Goal: Task Accomplishment & Management: Complete application form

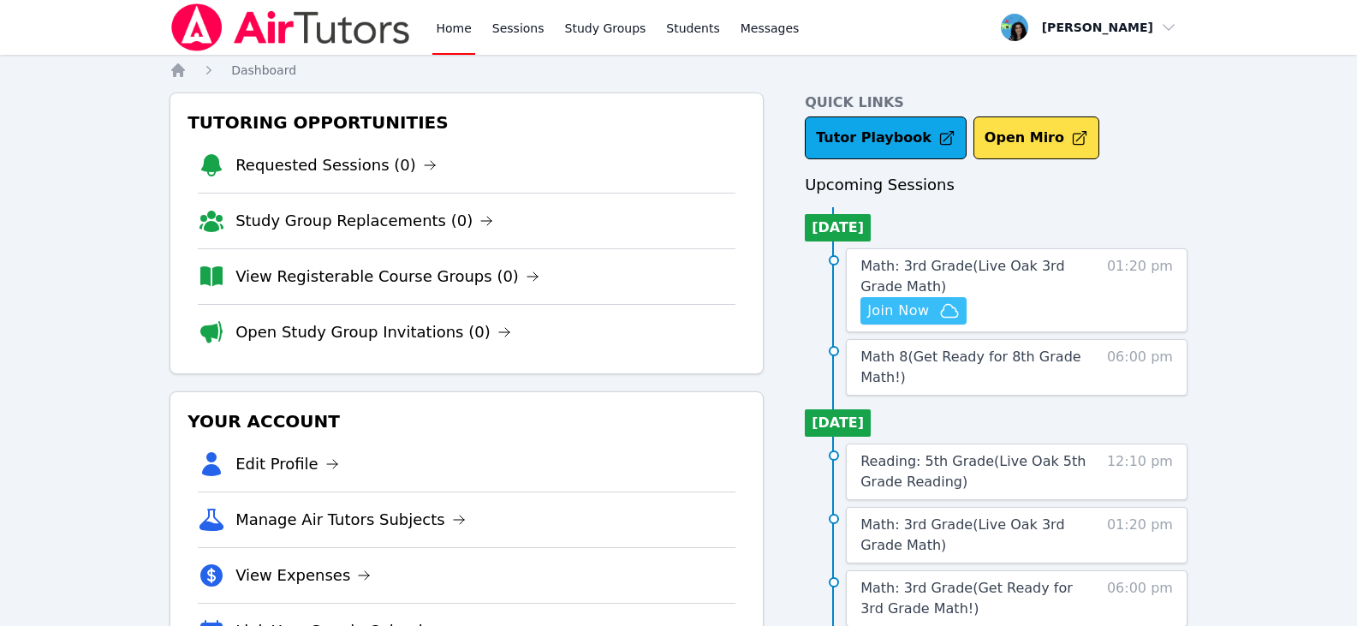
click at [939, 304] on icon "button" at bounding box center [949, 310] width 21 height 21
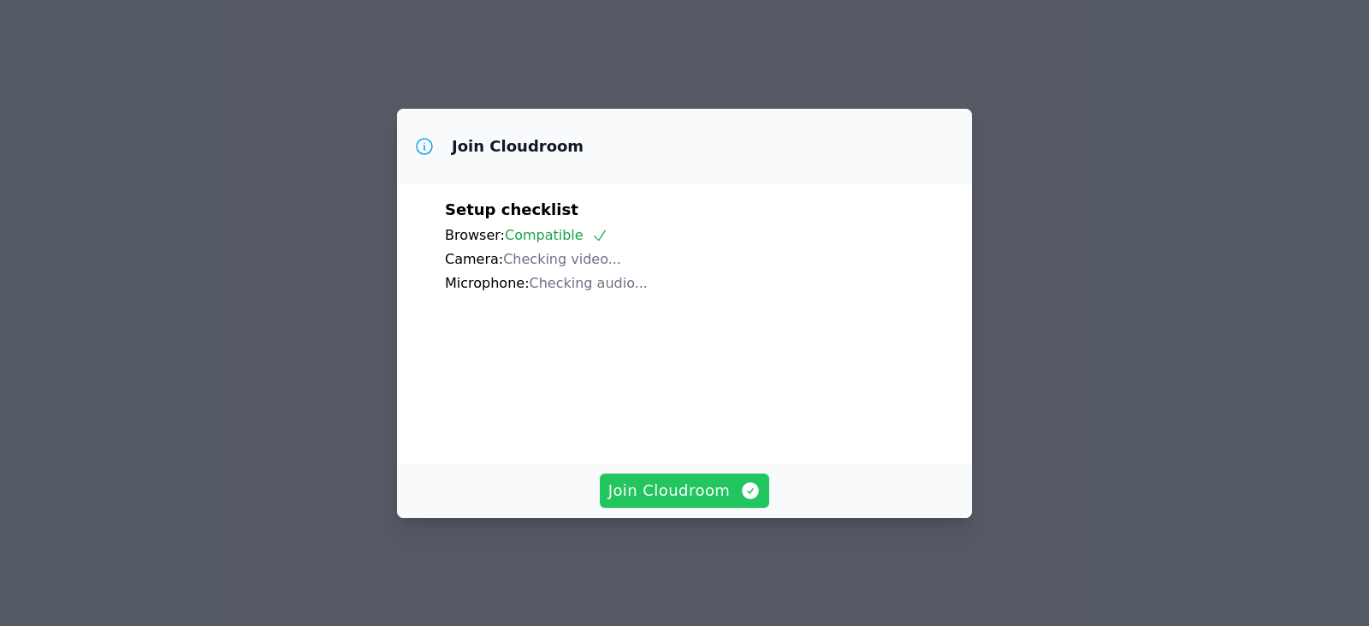
click at [632, 483] on button "Join Cloudroom" at bounding box center [685, 490] width 170 height 34
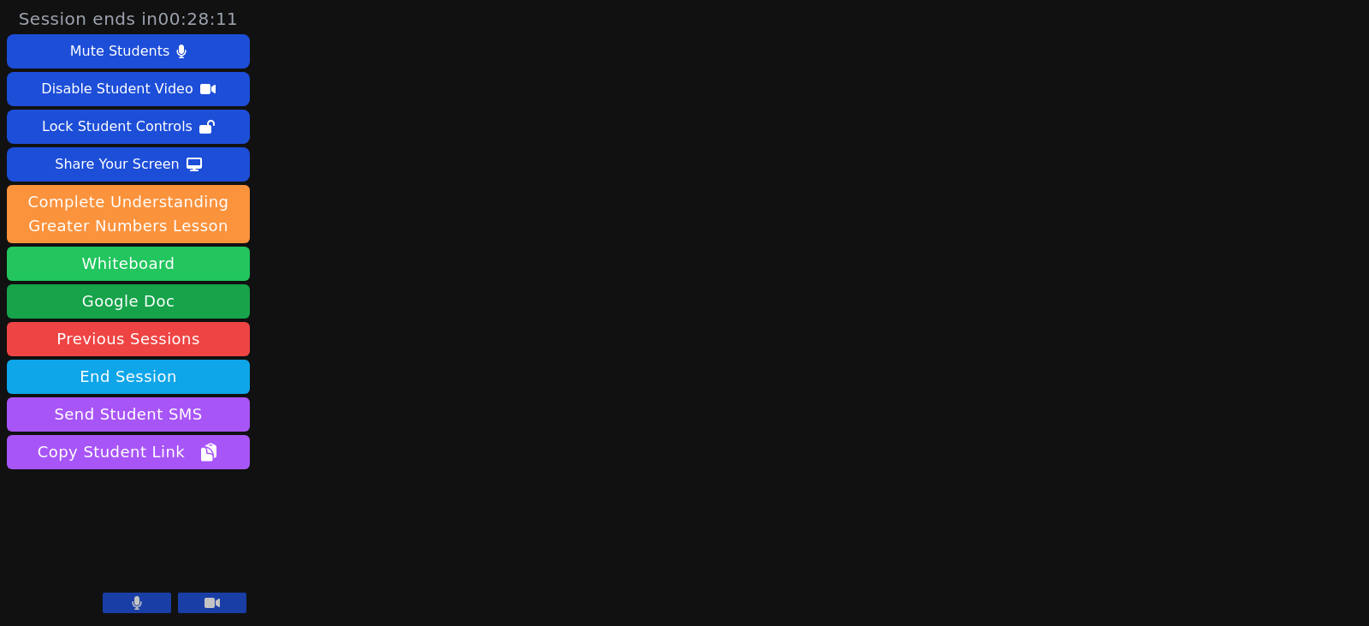
click at [127, 266] on button "Whiteboard" at bounding box center [128, 263] width 243 height 34
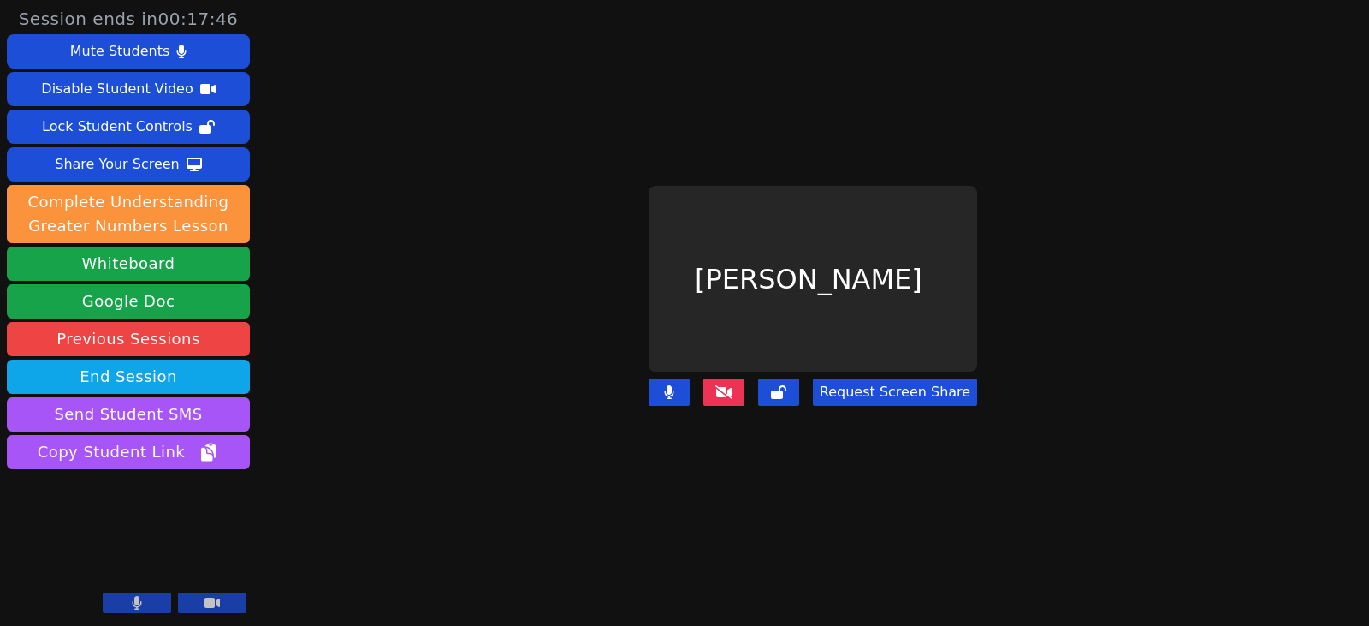
click at [722, 385] on icon at bounding box center [723, 392] width 17 height 14
click at [719, 385] on icon at bounding box center [723, 392] width 17 height 14
click at [742, 416] on div "Request Screen Share" at bounding box center [813, 405] width 329 height 68
click at [997, 485] on main "Dayana Perez Pina Request Screen Share" at bounding box center [813, 313] width 591 height 626
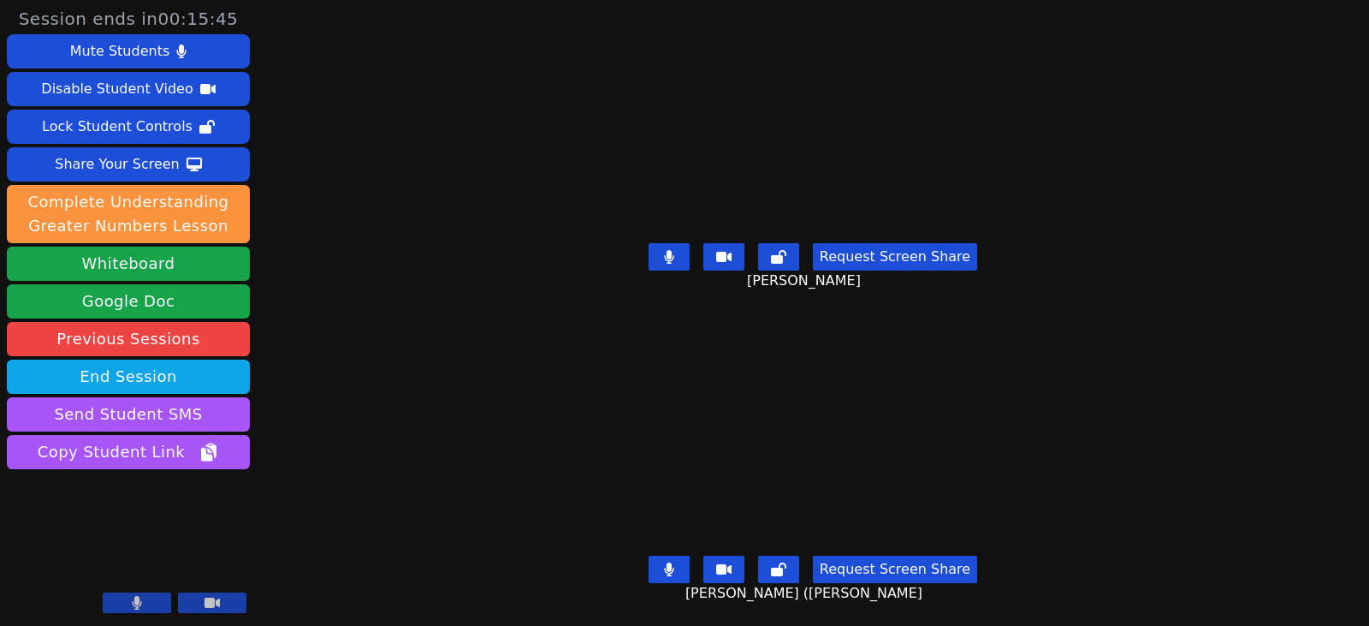
click at [676, 259] on button at bounding box center [669, 256] width 41 height 27
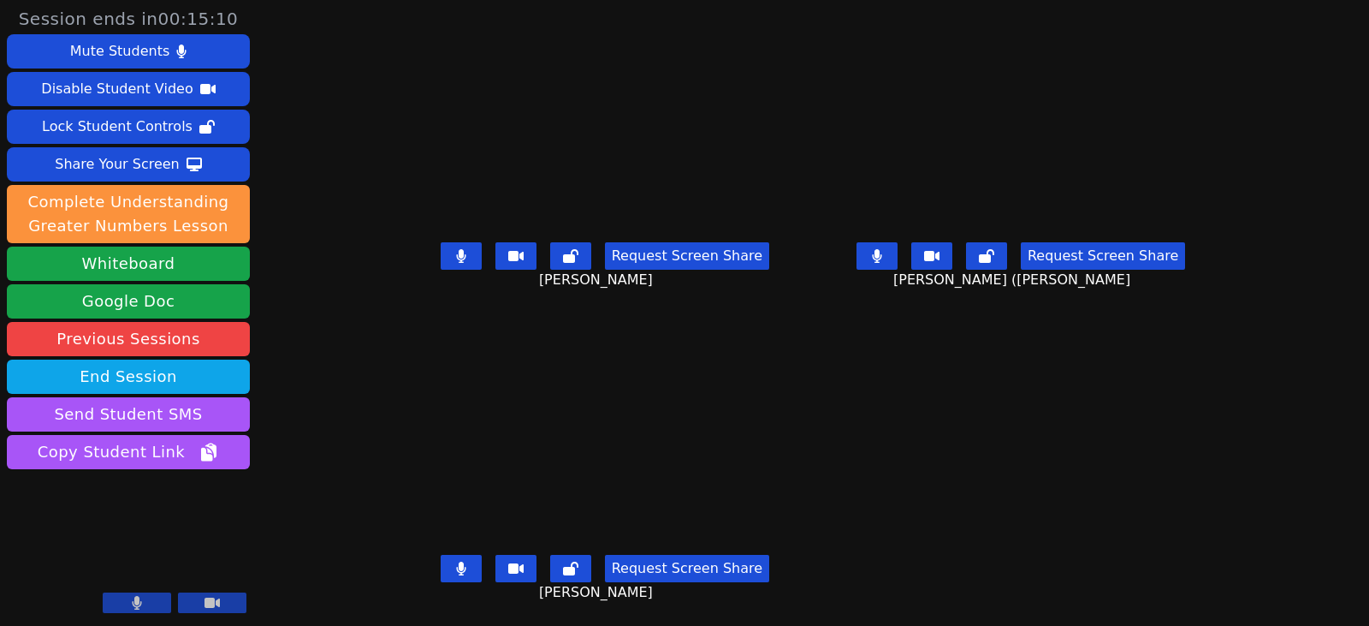
click at [456, 260] on icon at bounding box center [461, 256] width 10 height 14
click at [882, 256] on icon at bounding box center [876, 256] width 9 height 14
click at [456, 260] on icon at bounding box center [461, 256] width 10 height 14
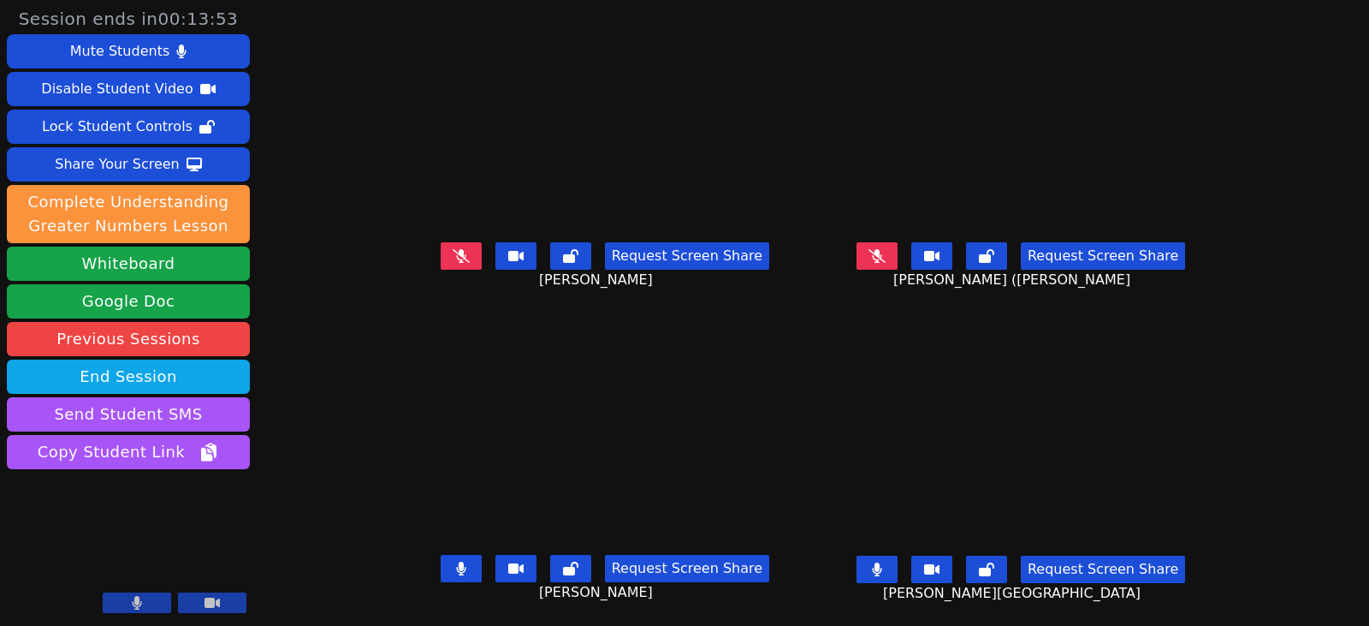
click at [456, 572] on icon at bounding box center [460, 568] width 9 height 14
click at [456, 251] on icon at bounding box center [460, 256] width 9 height 14
click at [898, 565] on button at bounding box center [877, 568] width 41 height 27
click at [456, 249] on icon at bounding box center [460, 256] width 9 height 14
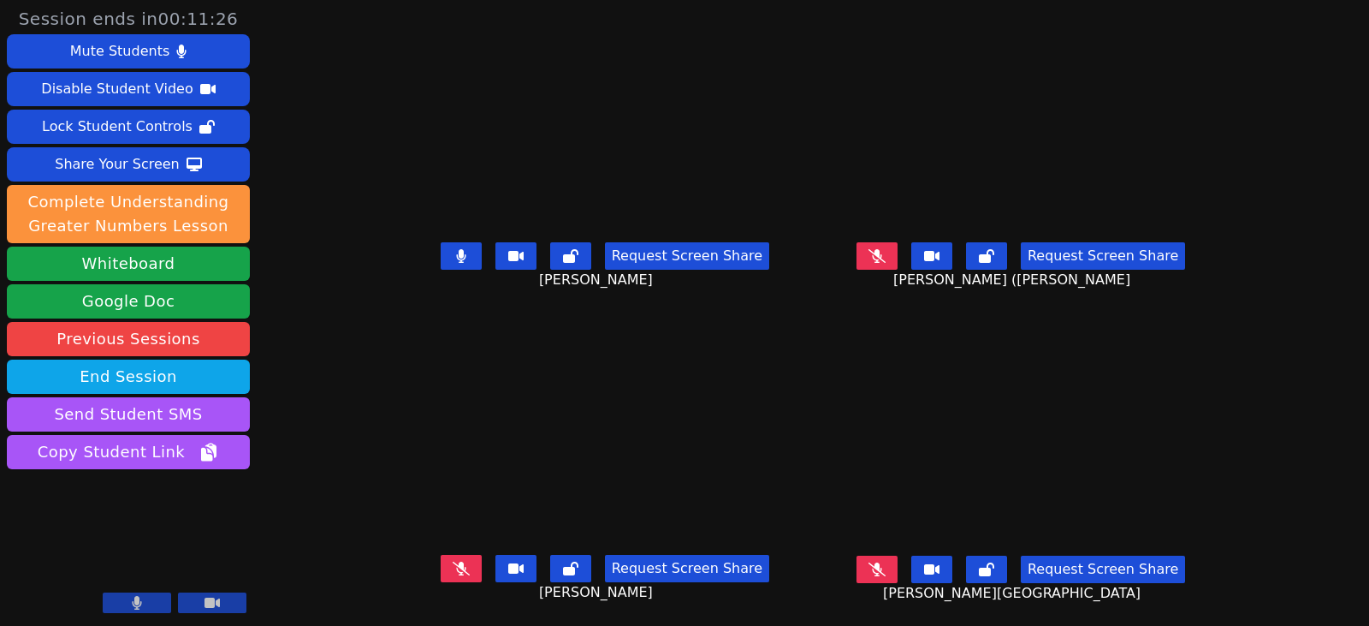
click at [456, 249] on icon at bounding box center [461, 256] width 10 height 14
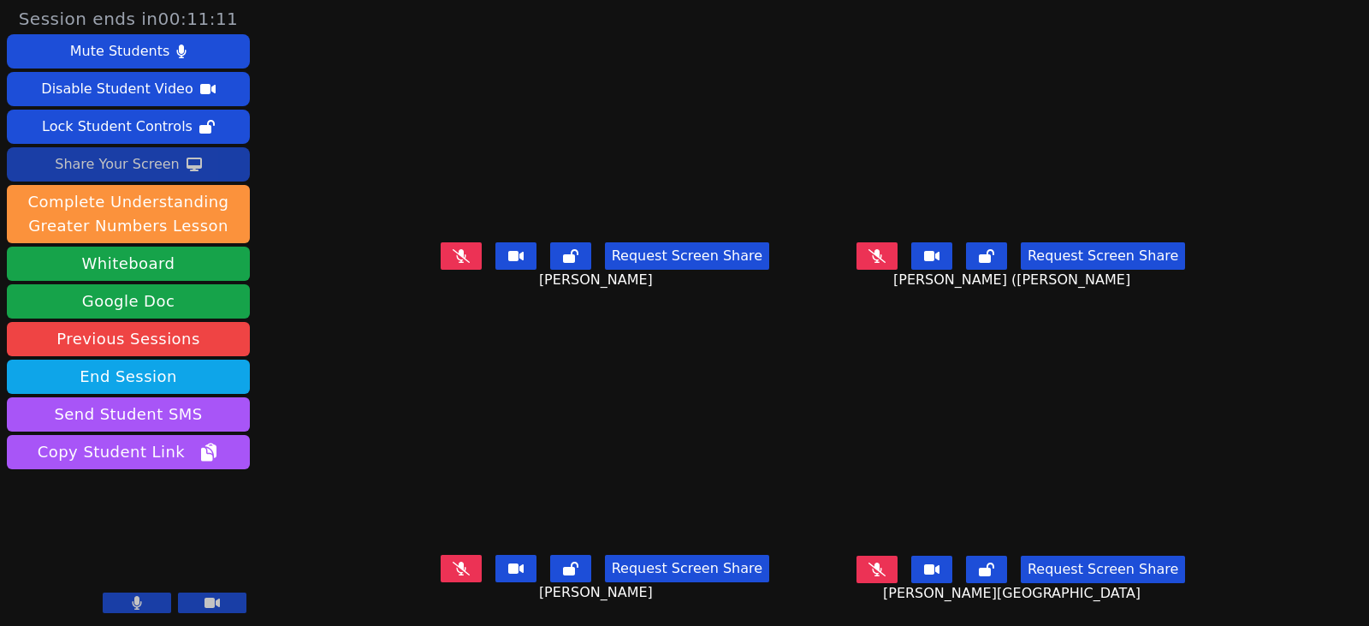
click at [119, 163] on div "Share Your Screen" at bounding box center [117, 164] width 125 height 27
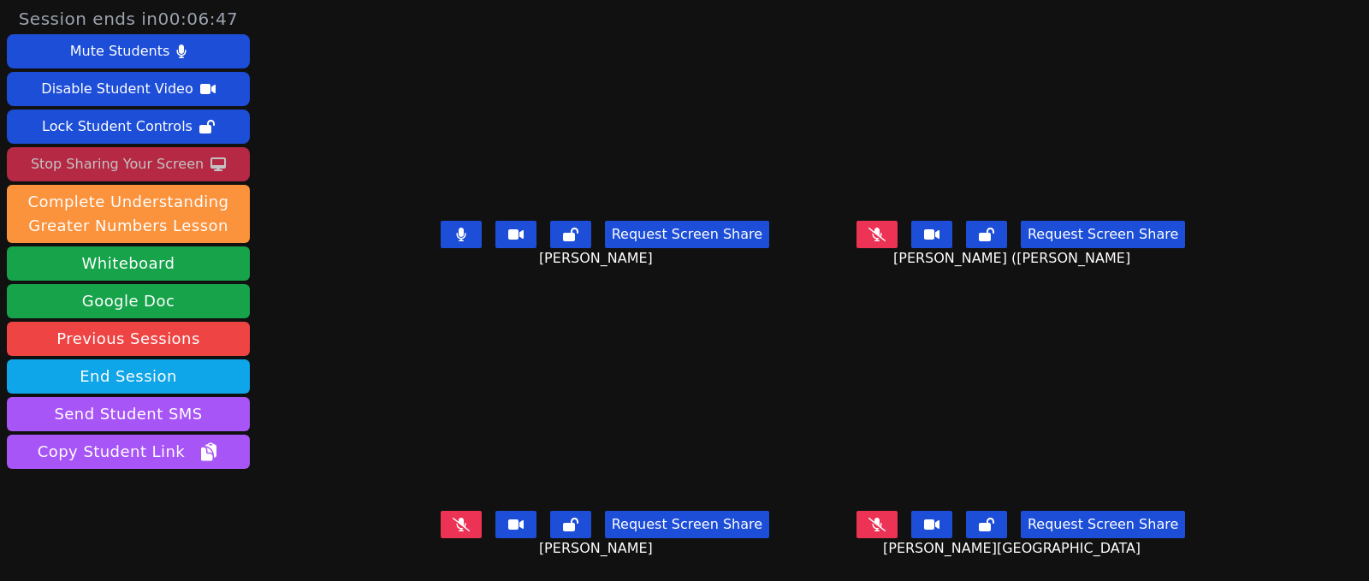
click at [466, 224] on button at bounding box center [461, 234] width 41 height 27
click at [462, 515] on button at bounding box center [461, 524] width 41 height 27
click at [456, 518] on icon at bounding box center [461, 525] width 10 height 14
click at [456, 228] on icon at bounding box center [460, 235] width 9 height 14
drag, startPoint x: 443, startPoint y: 214, endPoint x: 553, endPoint y: 249, distance: 115.0
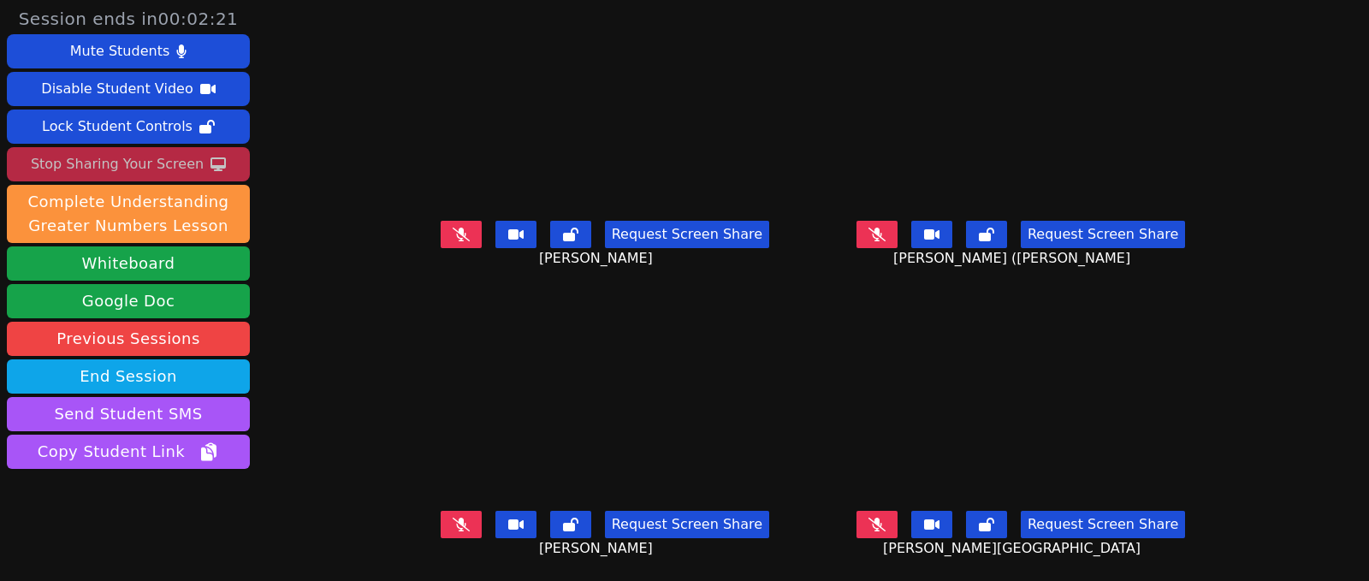
click at [453, 228] on icon at bounding box center [461, 235] width 17 height 14
click at [456, 228] on icon at bounding box center [461, 235] width 10 height 14
click at [878, 221] on button at bounding box center [877, 234] width 41 height 27
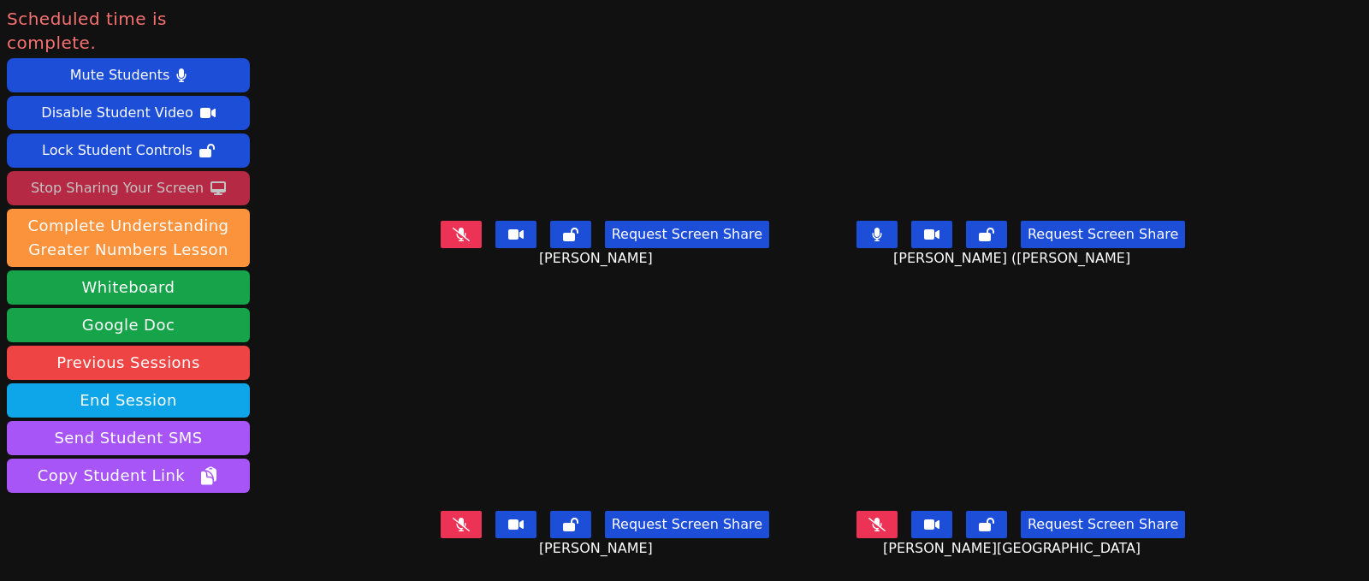
click at [875, 223] on button at bounding box center [877, 234] width 41 height 27
drag, startPoint x: 448, startPoint y: 514, endPoint x: 466, endPoint y: 510, distance: 19.3
click at [453, 518] on icon at bounding box center [461, 525] width 17 height 14
click at [876, 518] on icon at bounding box center [877, 525] width 17 height 14
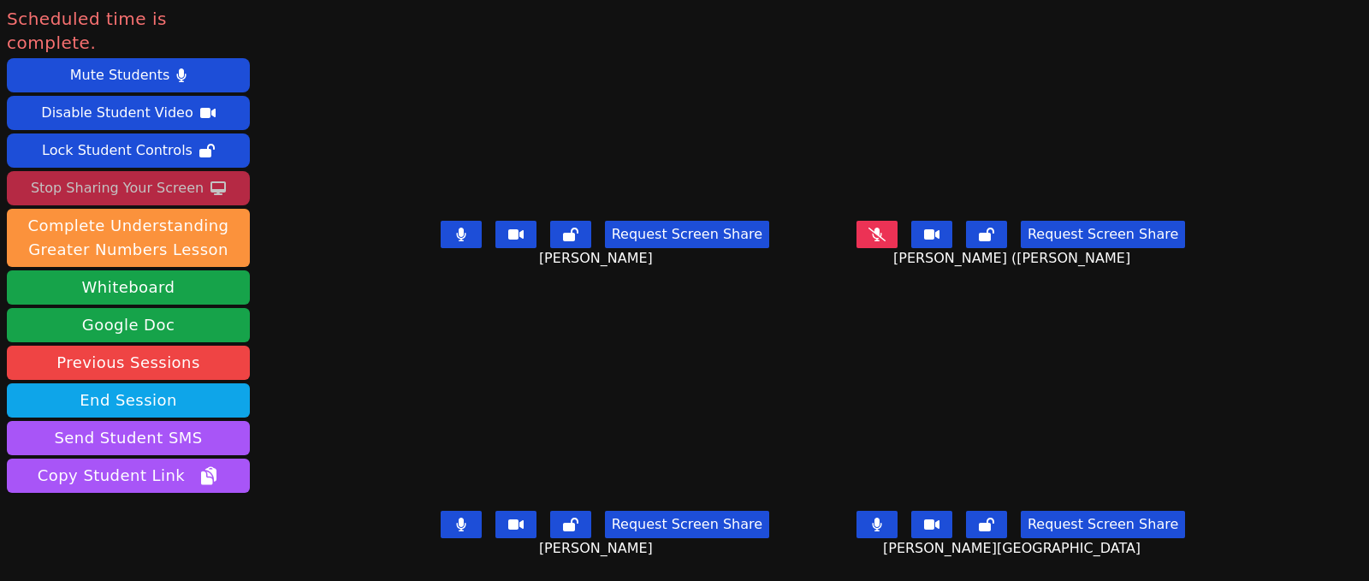
click at [116, 175] on div "Stop Sharing Your Screen" at bounding box center [117, 188] width 173 height 27
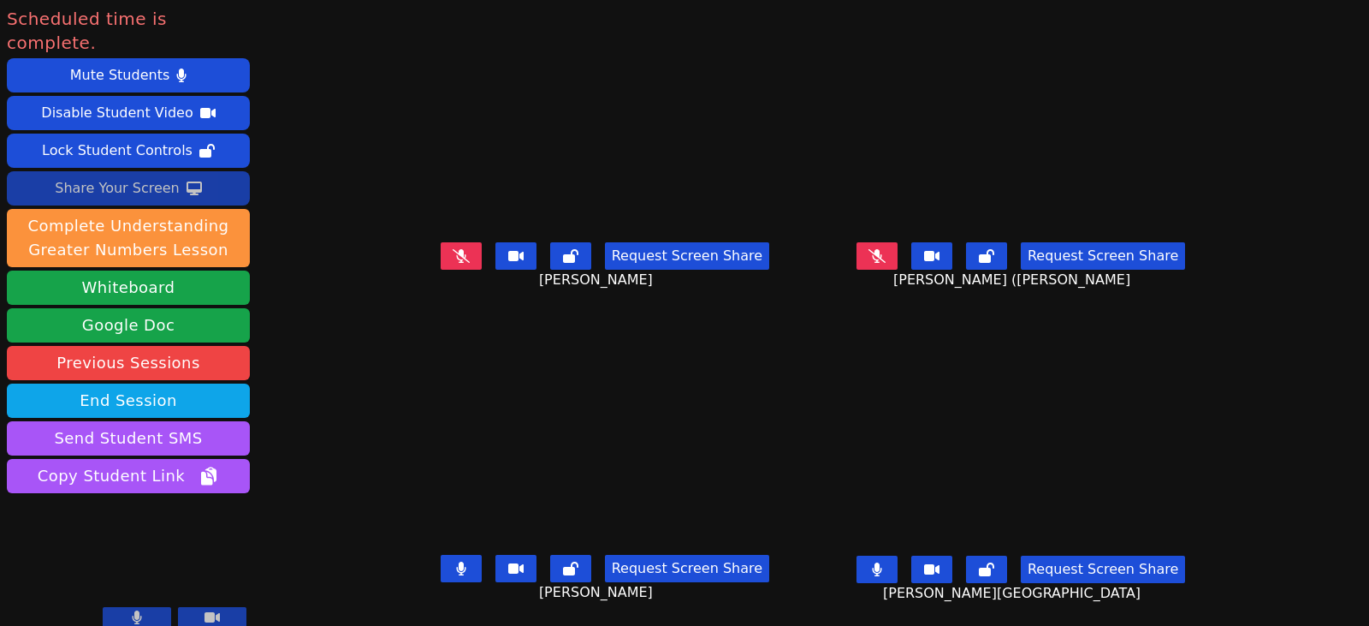
click at [441, 245] on button at bounding box center [461, 255] width 41 height 27
click at [898, 249] on button at bounding box center [877, 255] width 41 height 27
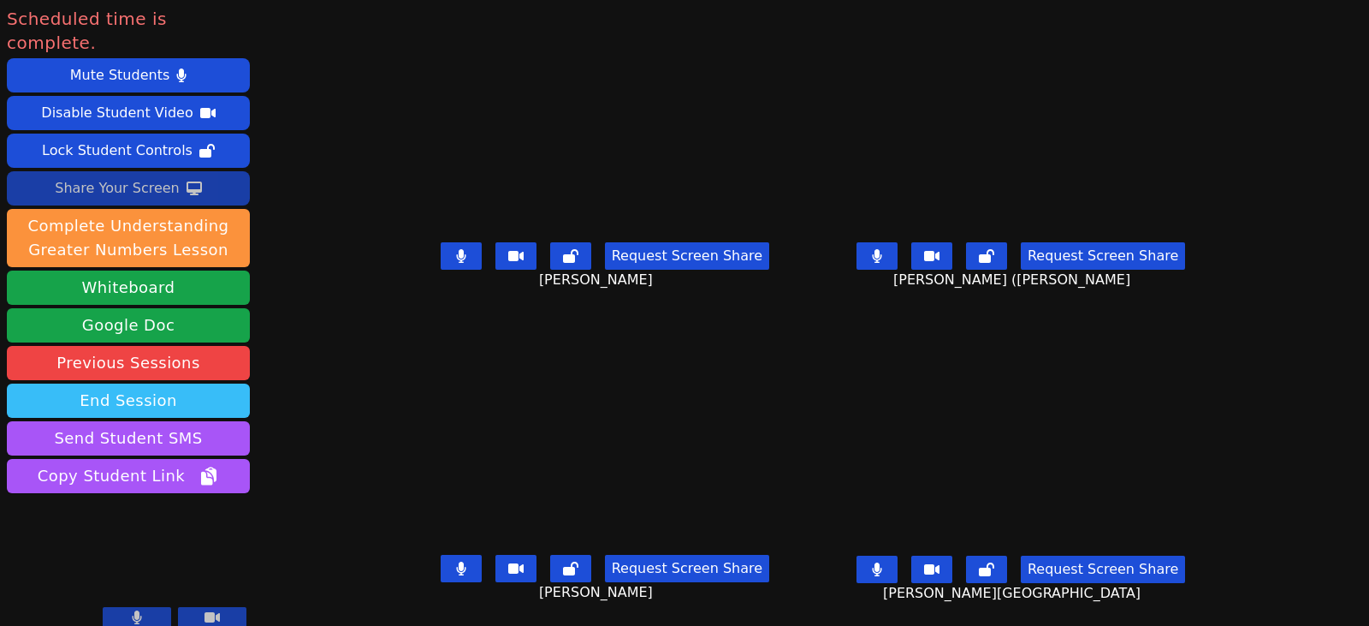
click at [208, 383] on button "End Session" at bounding box center [128, 400] width 243 height 34
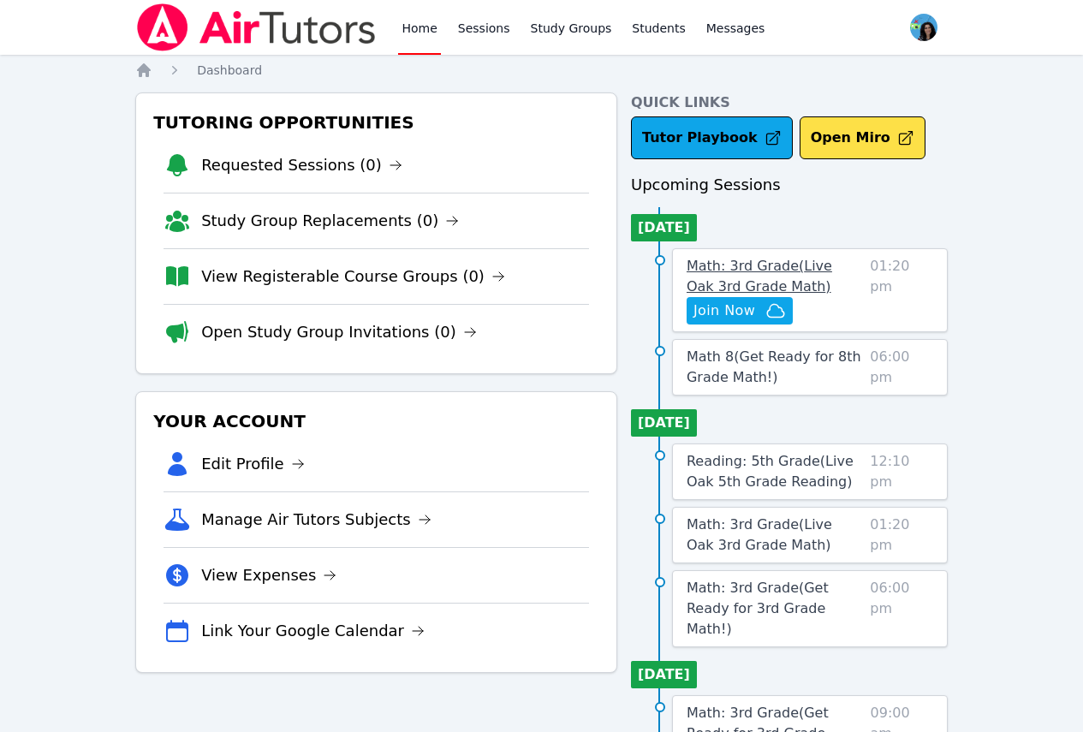
click at [832, 264] on span "Math: 3rd Grade ( Live Oak 3rd Grade Math )" at bounding box center [758, 276] width 145 height 37
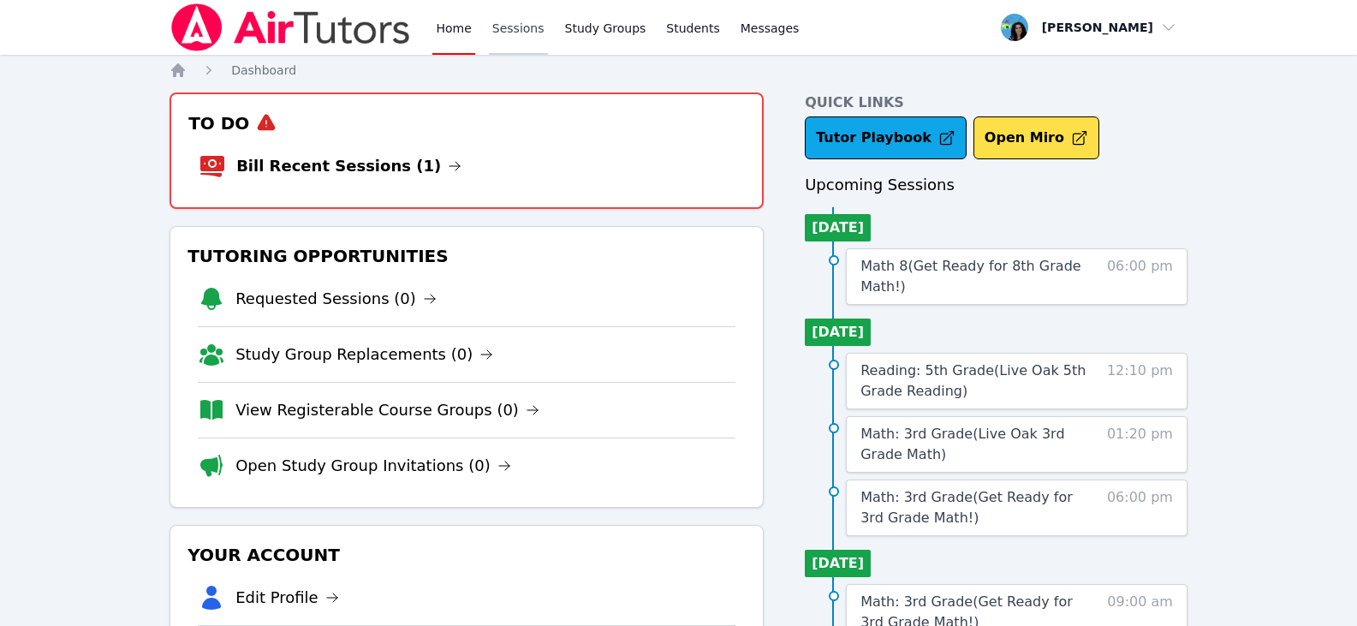
click at [506, 27] on link "Sessions" at bounding box center [518, 27] width 59 height 55
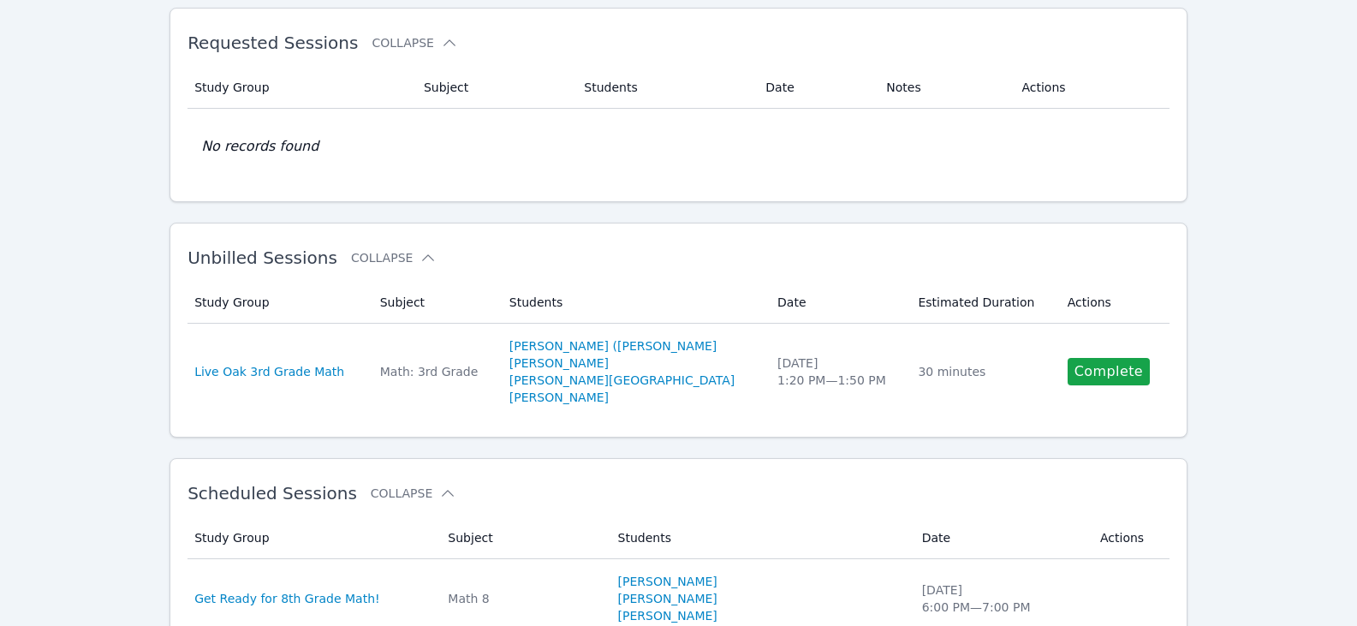
scroll to position [86, 0]
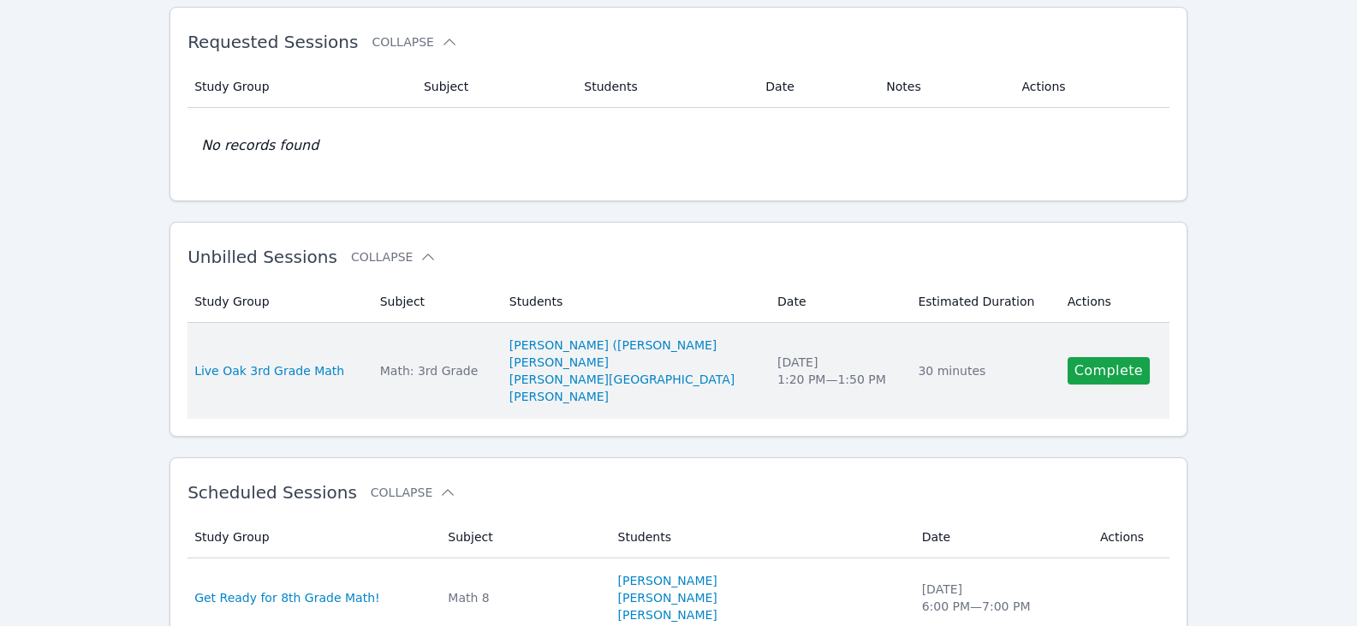
click at [1095, 388] on td "Actions Complete" at bounding box center [1113, 371] width 112 height 96
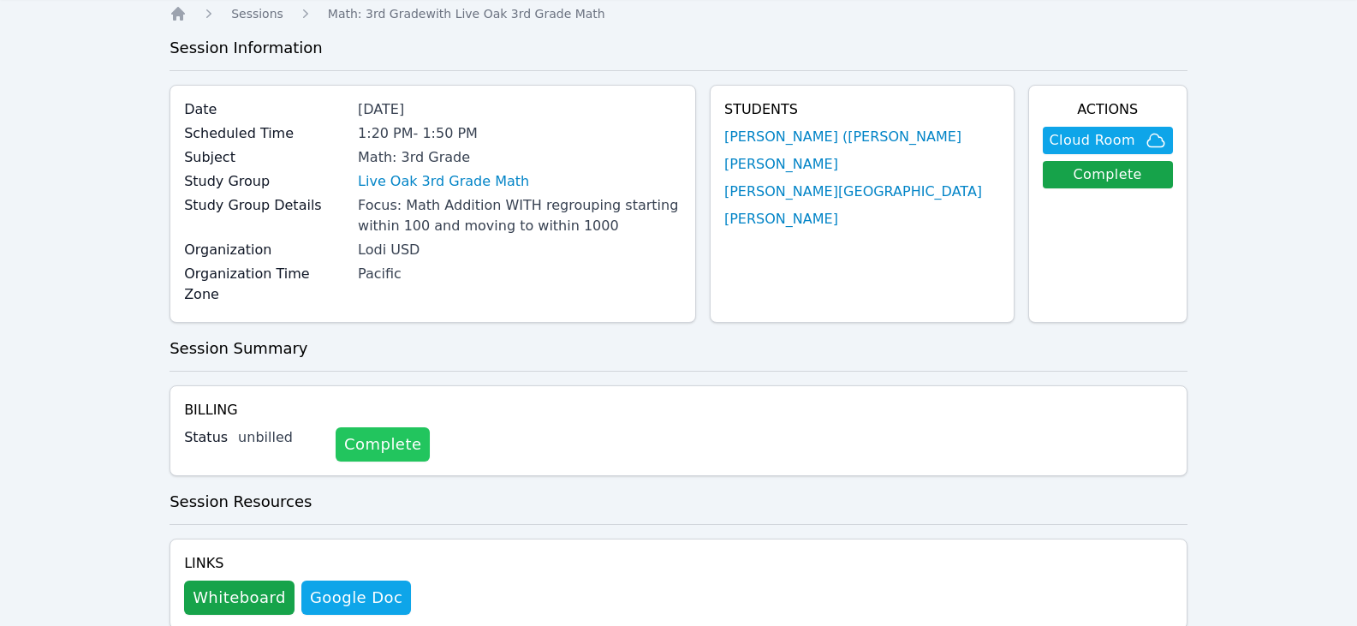
scroll to position [86, 0]
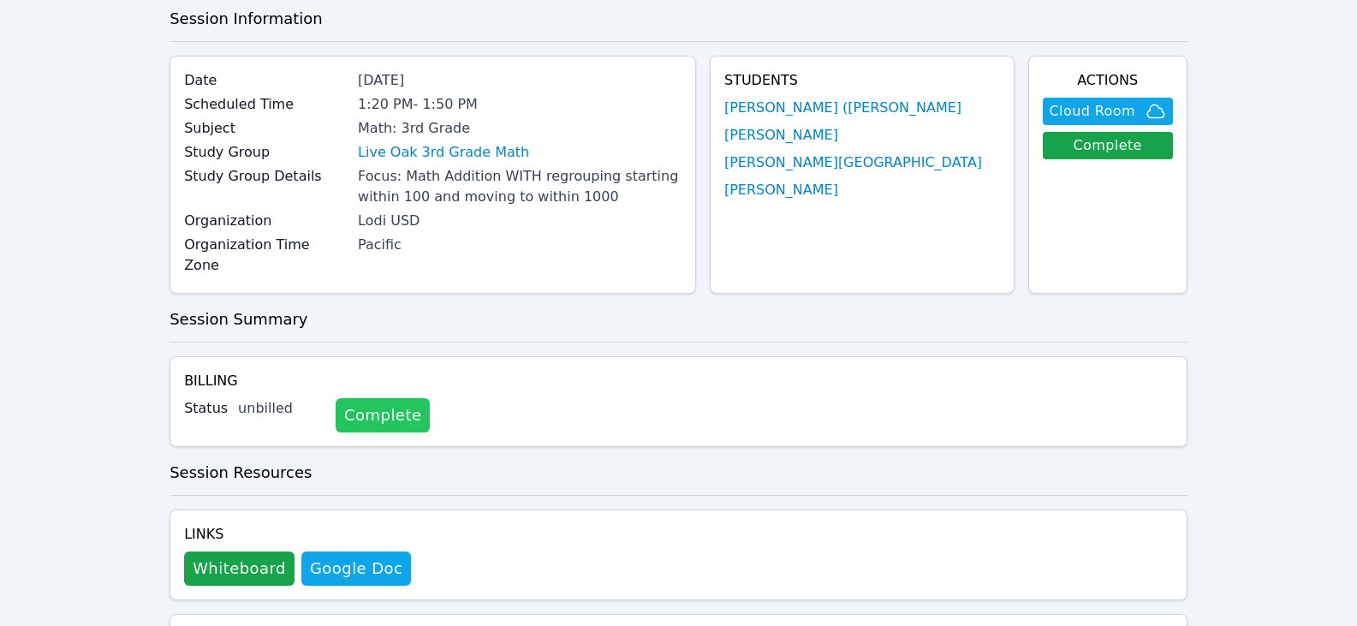
click at [371, 398] on link "Complete" at bounding box center [382, 415] width 94 height 34
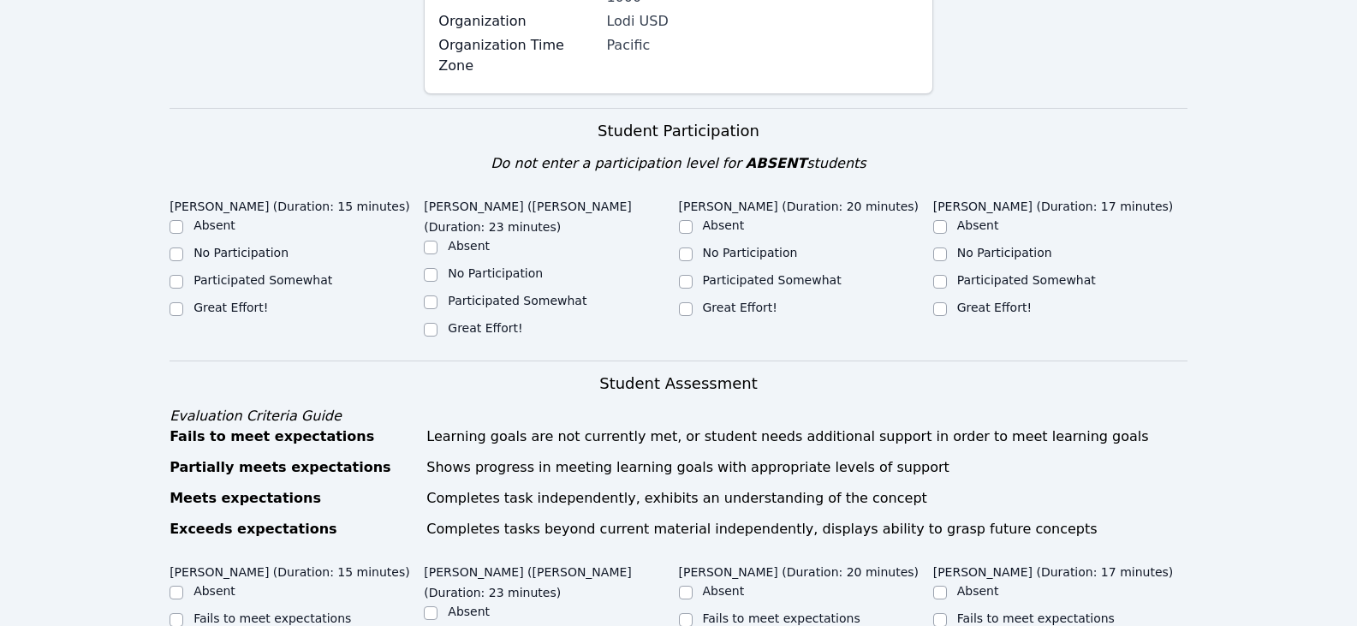
scroll to position [342, 0]
click at [235, 301] on label "Great Effort!" at bounding box center [230, 308] width 74 height 14
click at [183, 303] on input "Great Effort!" at bounding box center [176, 310] width 14 height 14
checkbox input "true"
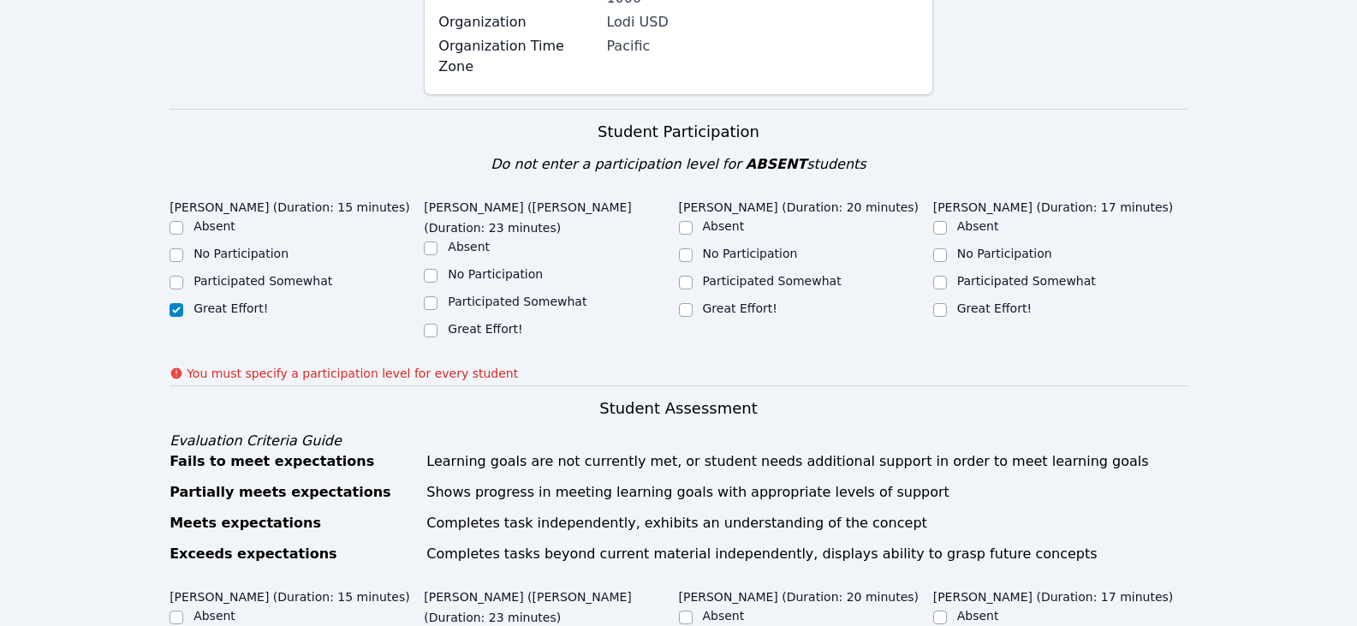
click at [448, 322] on label "Great Effort!" at bounding box center [485, 329] width 74 height 14
click at [437, 324] on input "Great Effort!" at bounding box center [431, 331] width 14 height 14
checkbox input "true"
click at [753, 301] on label "Great Effort!" at bounding box center [740, 308] width 74 height 14
click at [692, 303] on input "Great Effort!" at bounding box center [686, 310] width 14 height 14
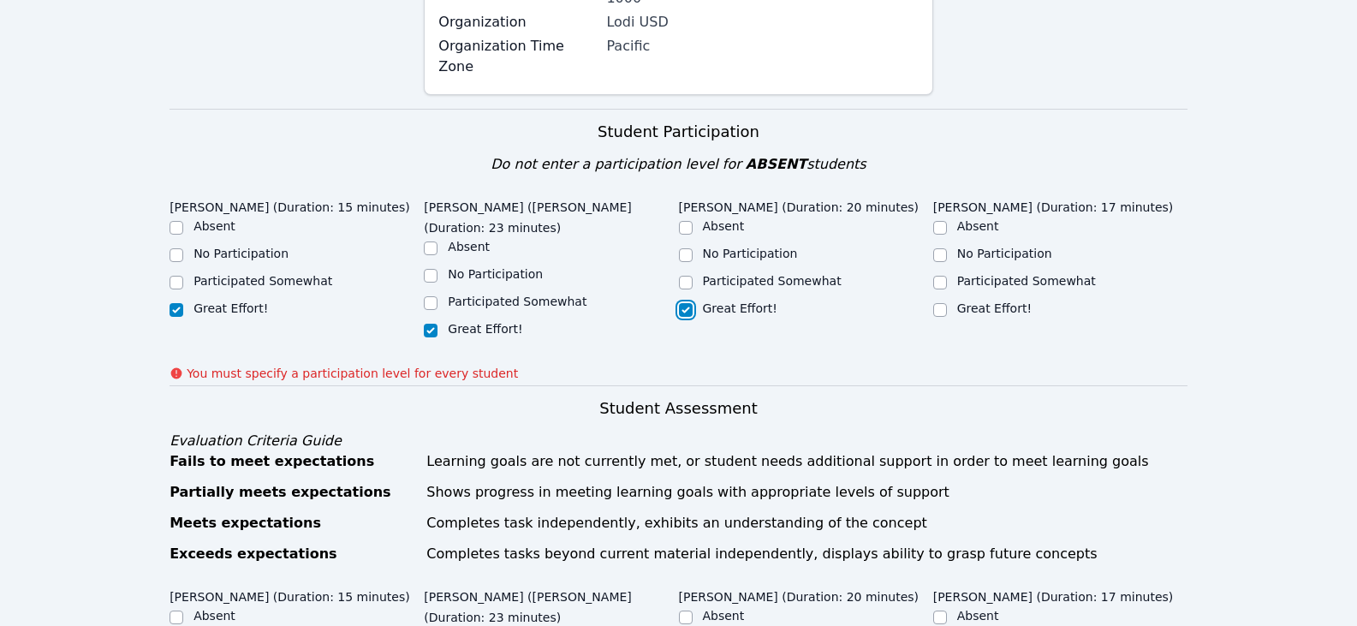
checkbox input "true"
click at [948, 300] on div "Great Effort!" at bounding box center [1060, 310] width 254 height 21
click at [946, 303] on input "Great Effort!" at bounding box center [940, 310] width 14 height 14
checkbox input "true"
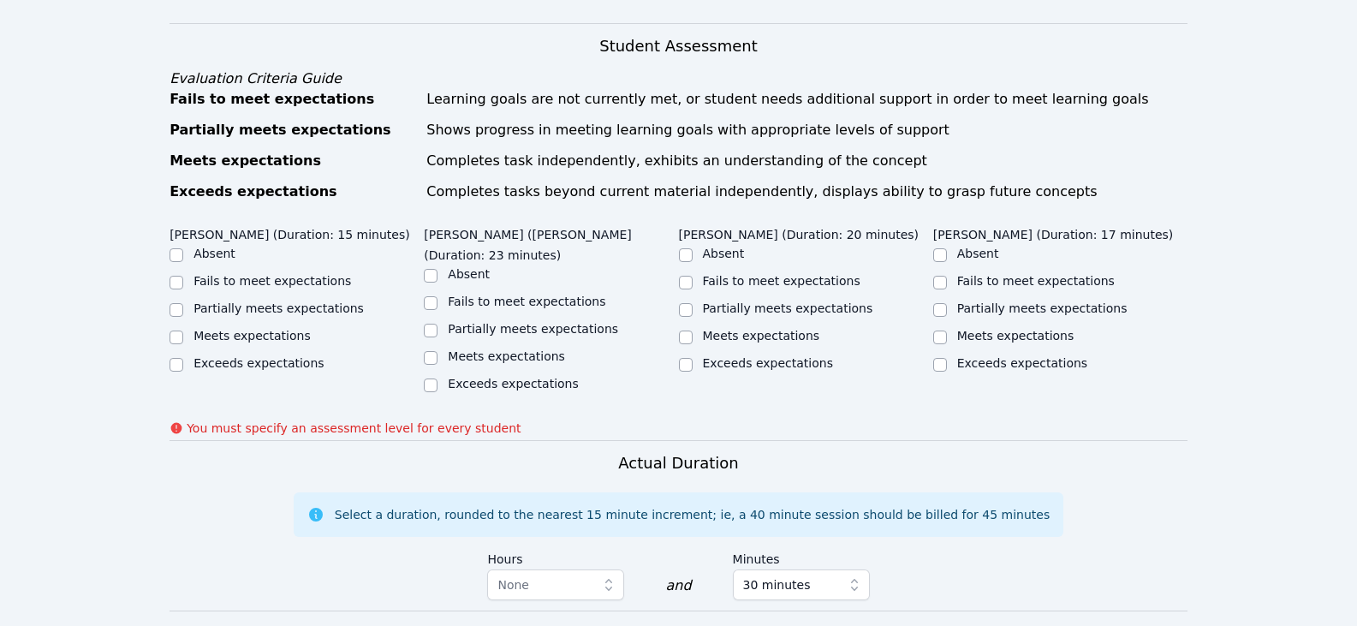
scroll to position [770, 0]
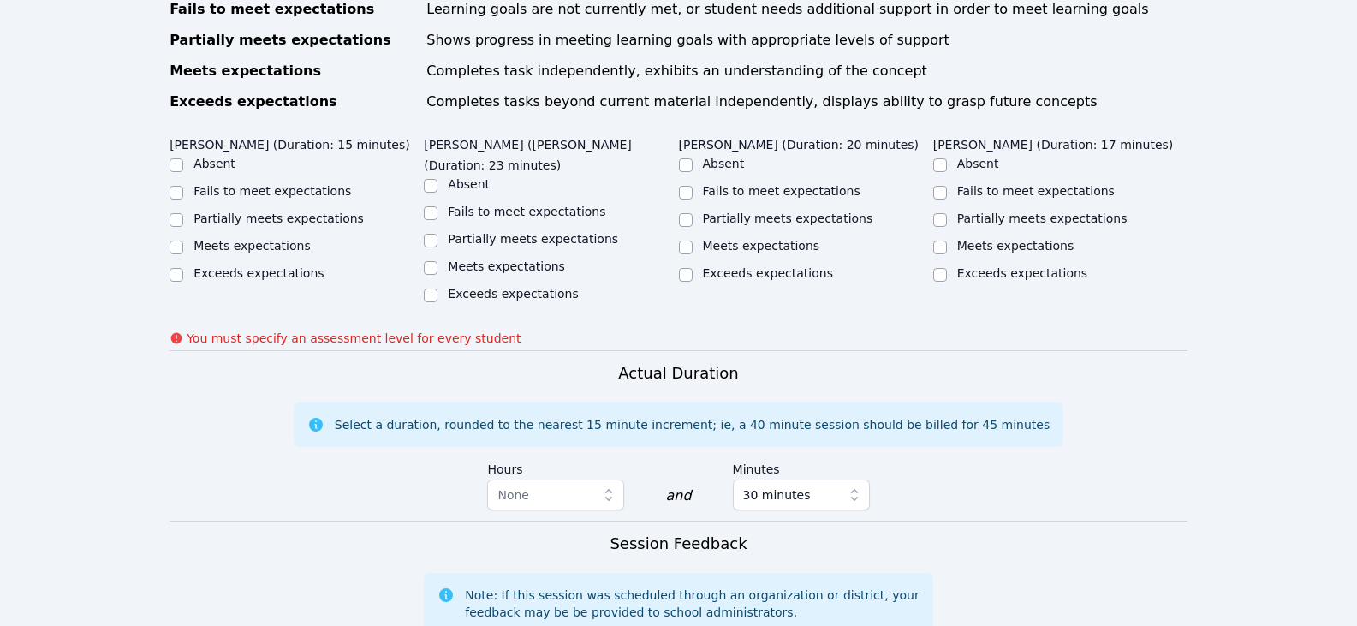
click at [293, 239] on label "Meets expectations" at bounding box center [251, 246] width 117 height 14
click at [183, 240] on input "Meets expectations" at bounding box center [176, 247] width 14 height 14
checkbox input "true"
click at [499, 259] on label "Meets expectations" at bounding box center [506, 266] width 117 height 14
click at [437, 261] on input "Meets expectations" at bounding box center [431, 268] width 14 height 14
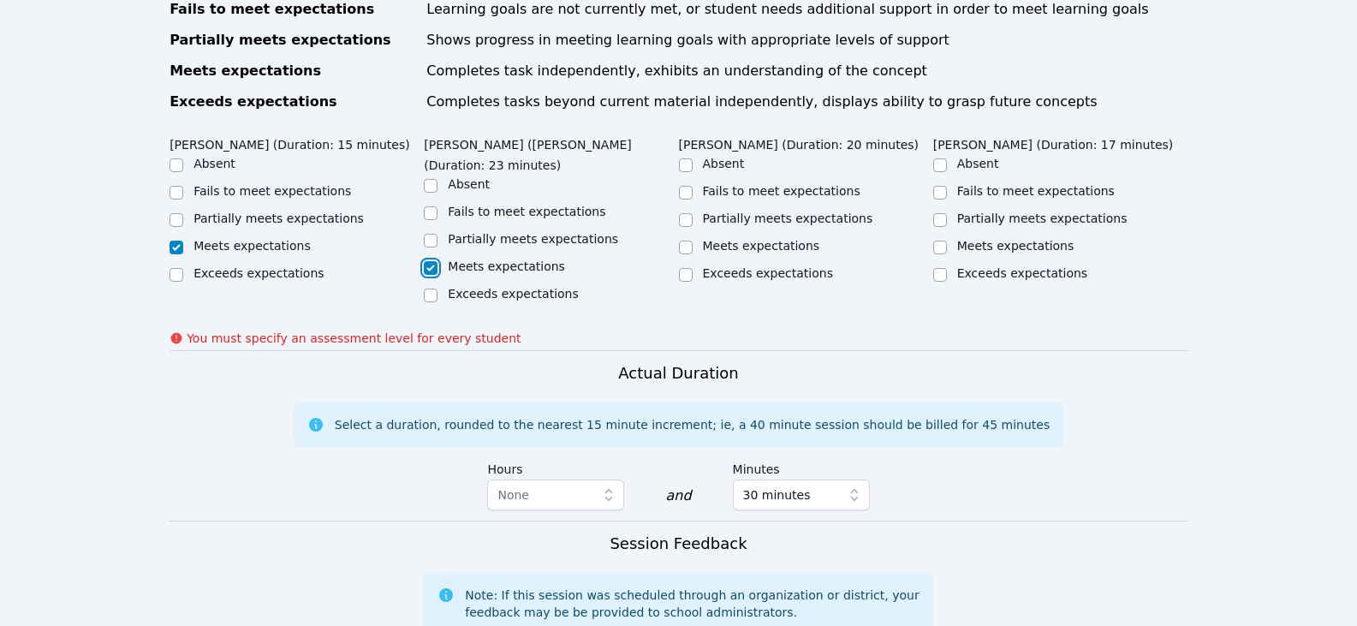
checkbox input "true"
click at [754, 239] on label "Meets expectations" at bounding box center [761, 246] width 117 height 14
click at [692, 240] on input "Meets expectations" at bounding box center [686, 247] width 14 height 14
checkbox input "true"
click at [979, 239] on label "Meets expectations" at bounding box center [1015, 246] width 117 height 14
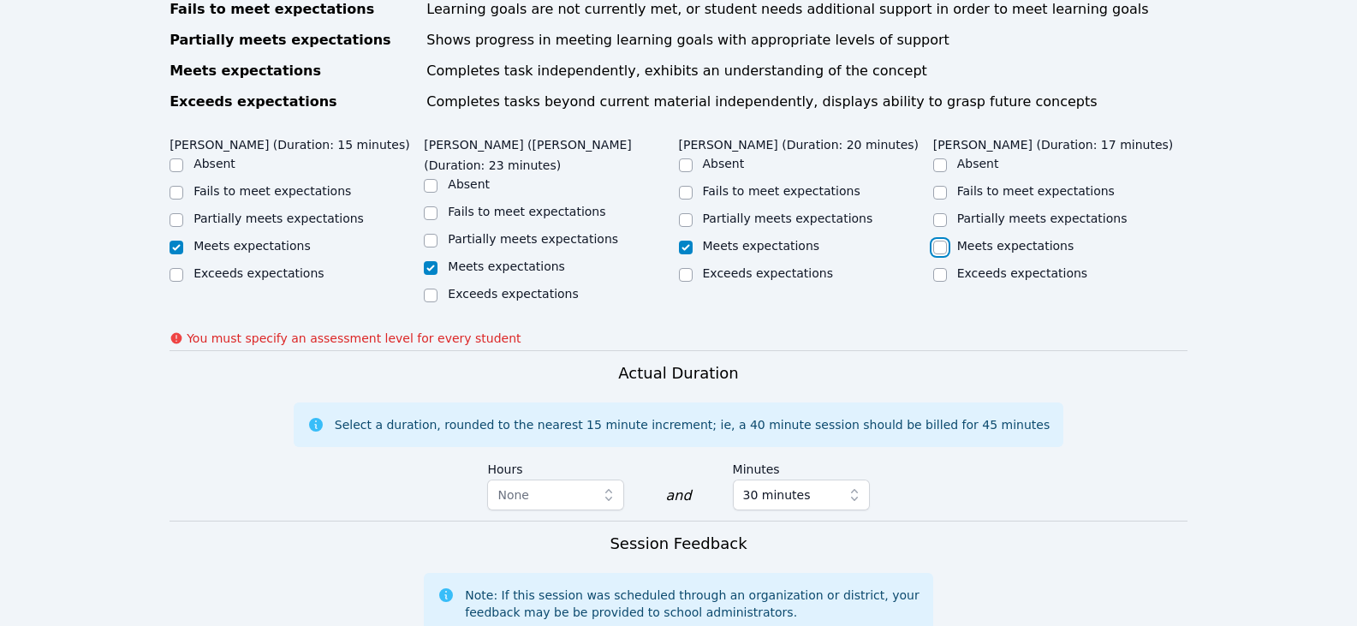
click at [947, 240] on input "Meets expectations" at bounding box center [940, 247] width 14 height 14
checkbox input "true"
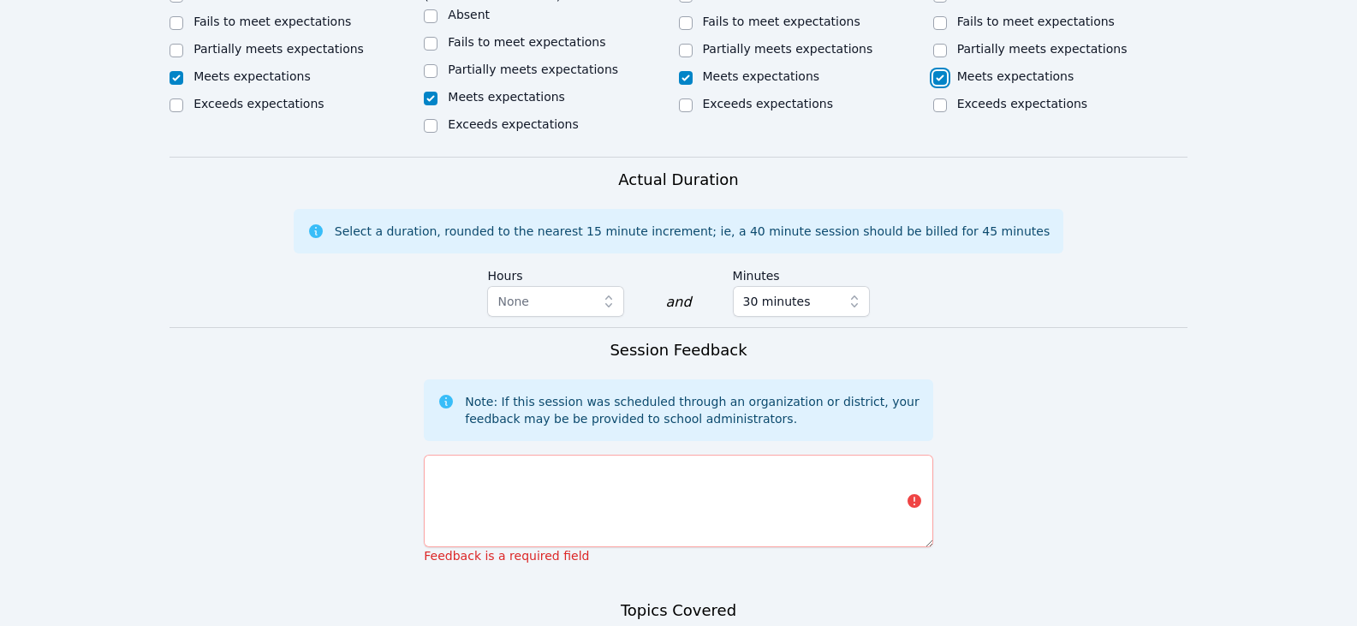
scroll to position [1113, 0]
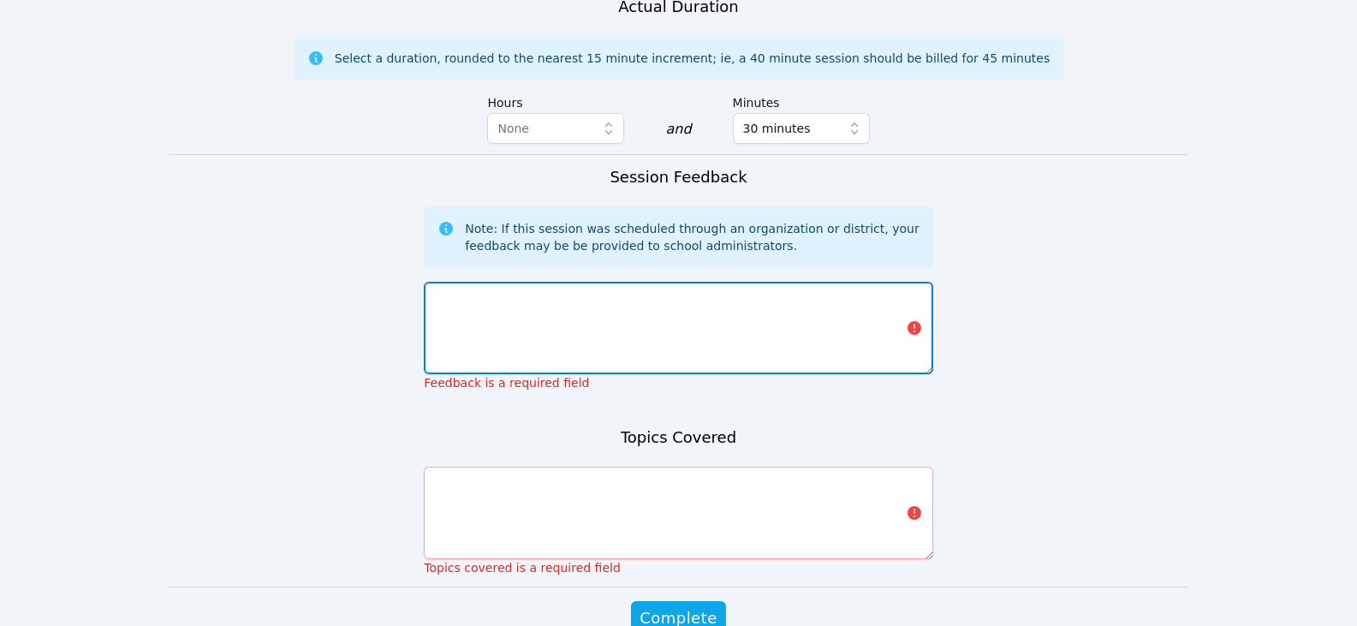
click at [699, 282] on textarea at bounding box center [678, 328] width 508 height 92
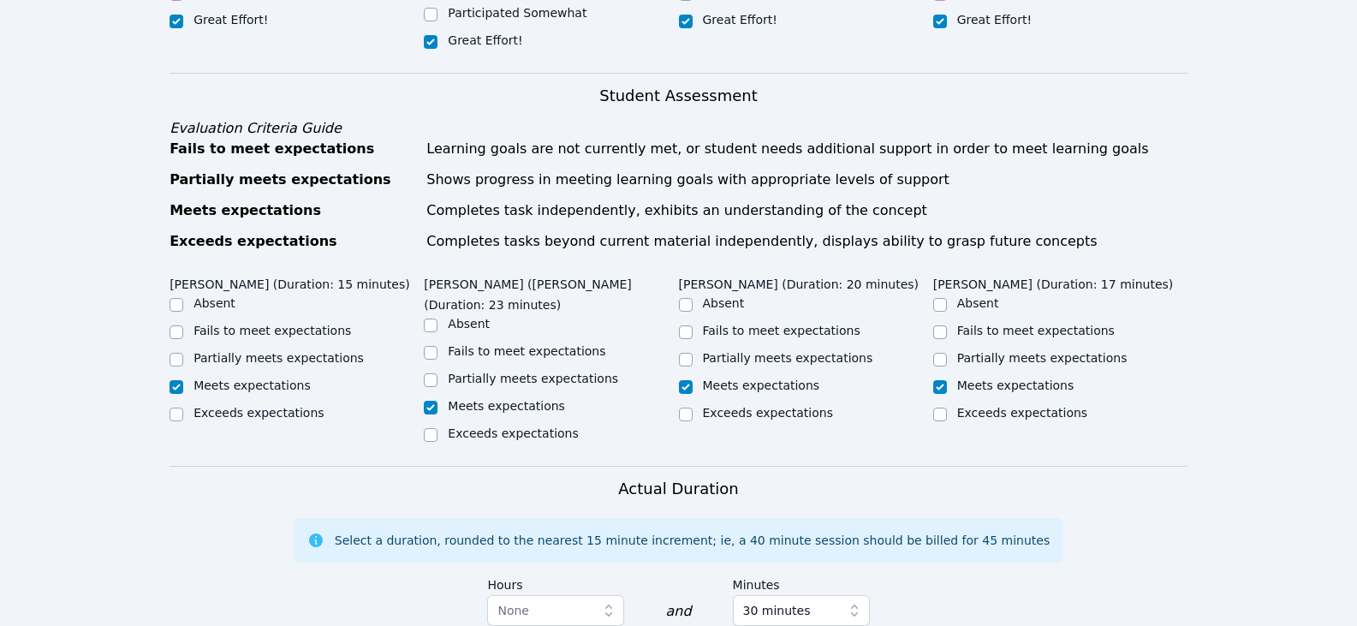
scroll to position [856, 0]
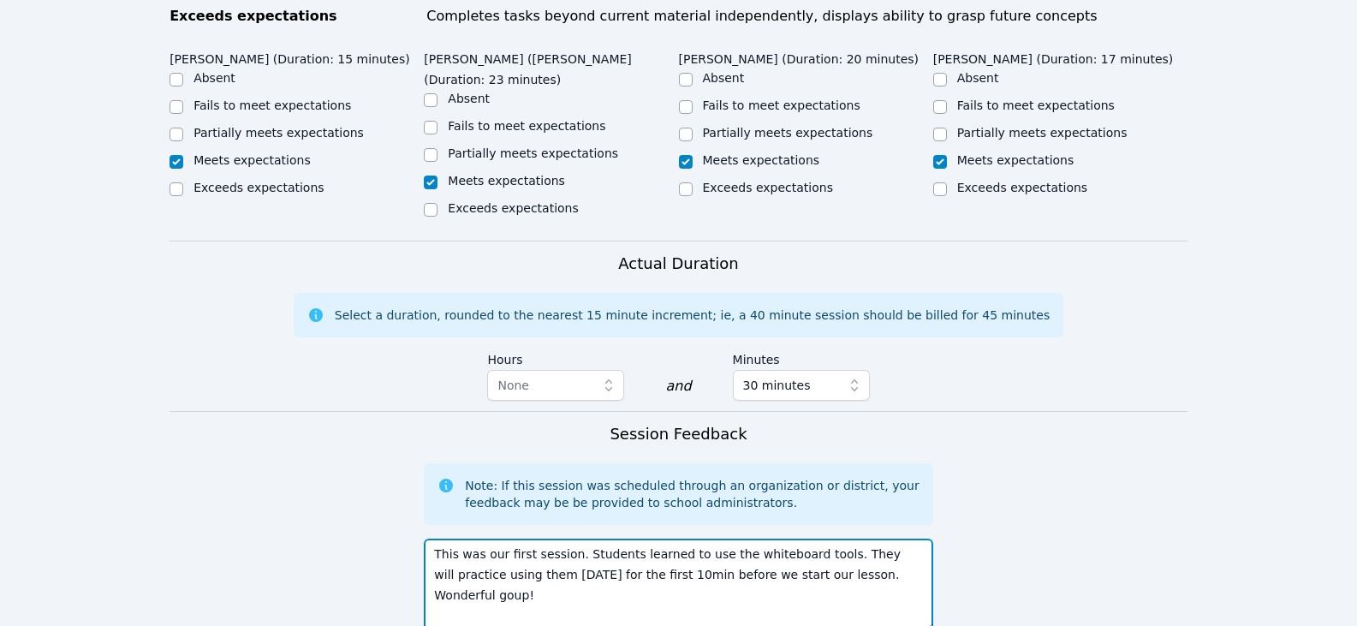
click at [791, 538] on textarea "This was our first session. Students learned to use the whiteboard tools. They …" at bounding box center [678, 584] width 508 height 92
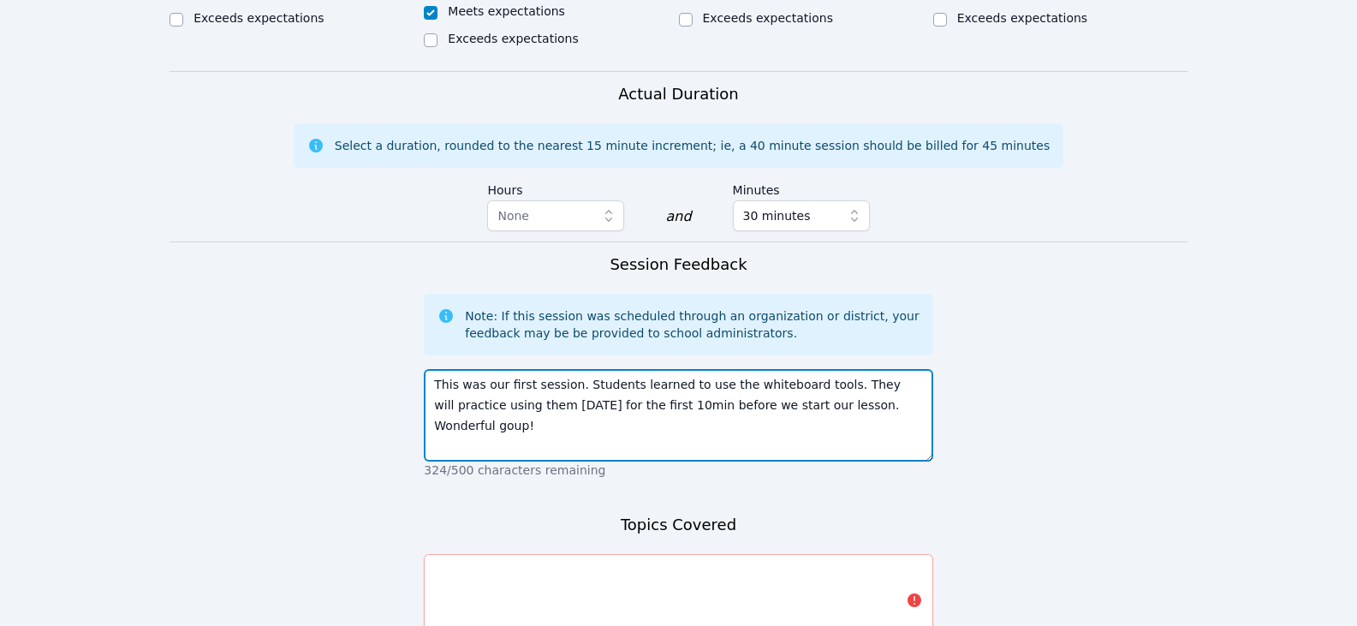
scroll to position [1027, 0]
click at [861, 367] on textarea "This was our first session. Students learned to use the whiteboard tools. They …" at bounding box center [678, 413] width 508 height 92
type textarea "This was our first session. Students learned to use the whiteboard tools. They …"
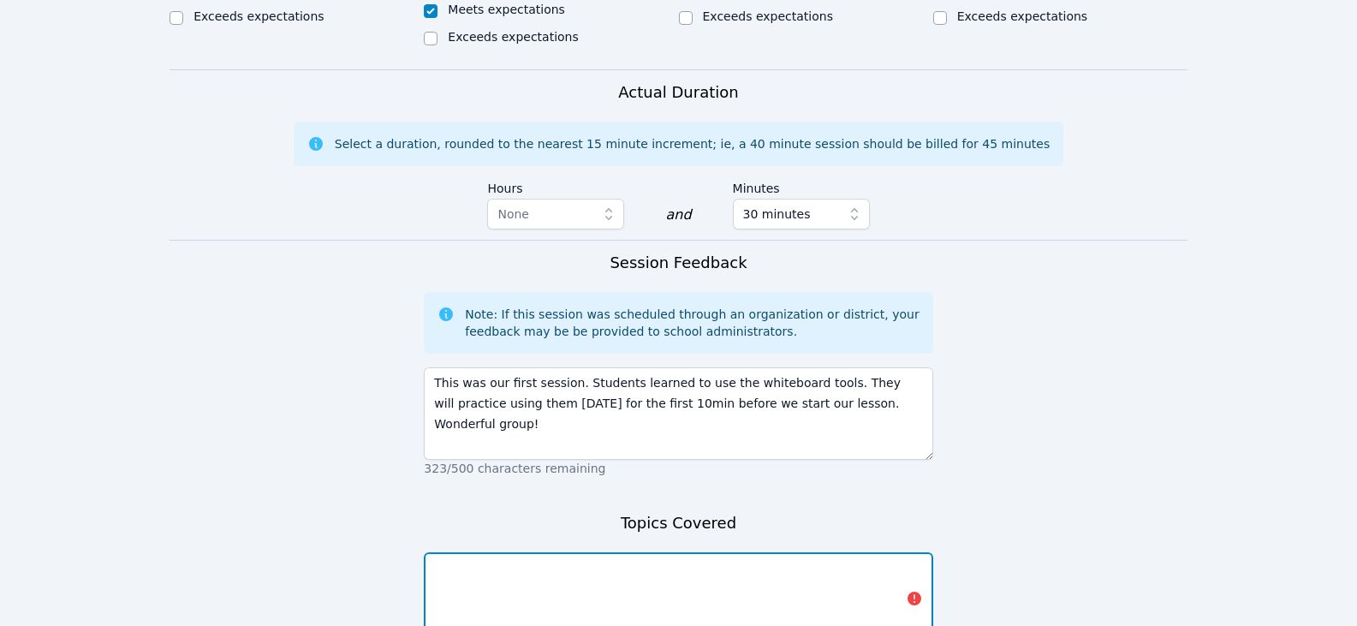
click at [745, 552] on textarea at bounding box center [678, 598] width 508 height 92
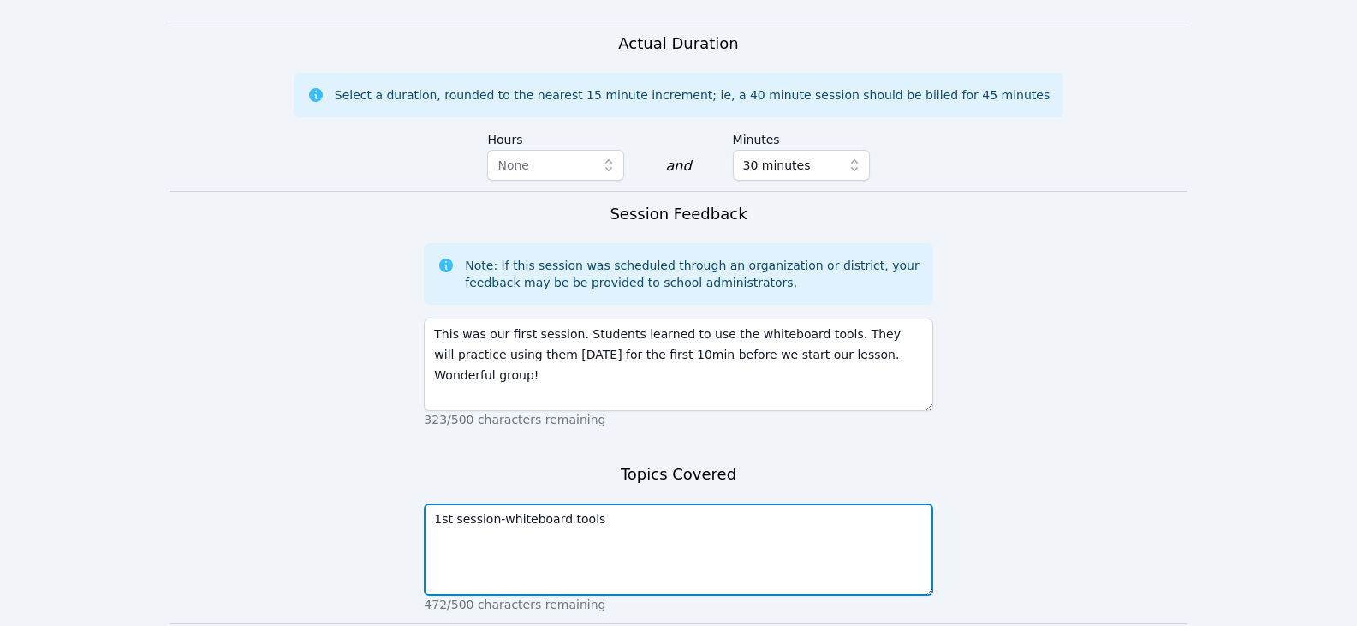
scroll to position [1122, 0]
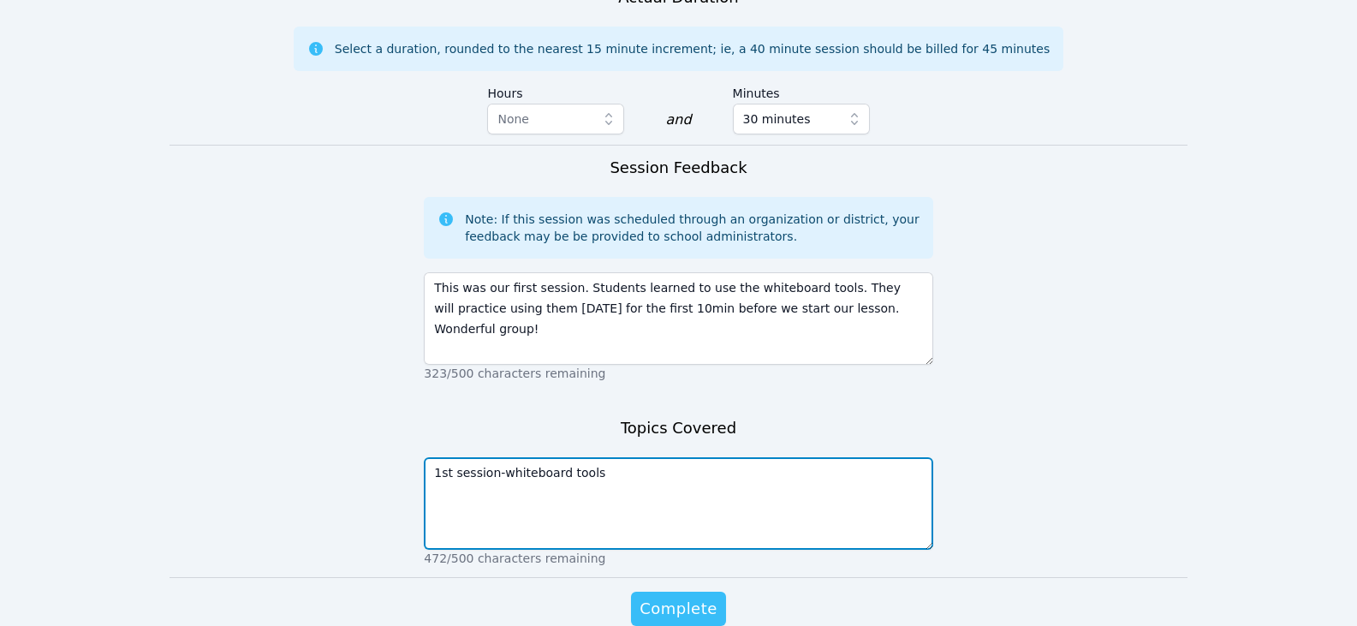
type textarea "1st session-whiteboard tools"
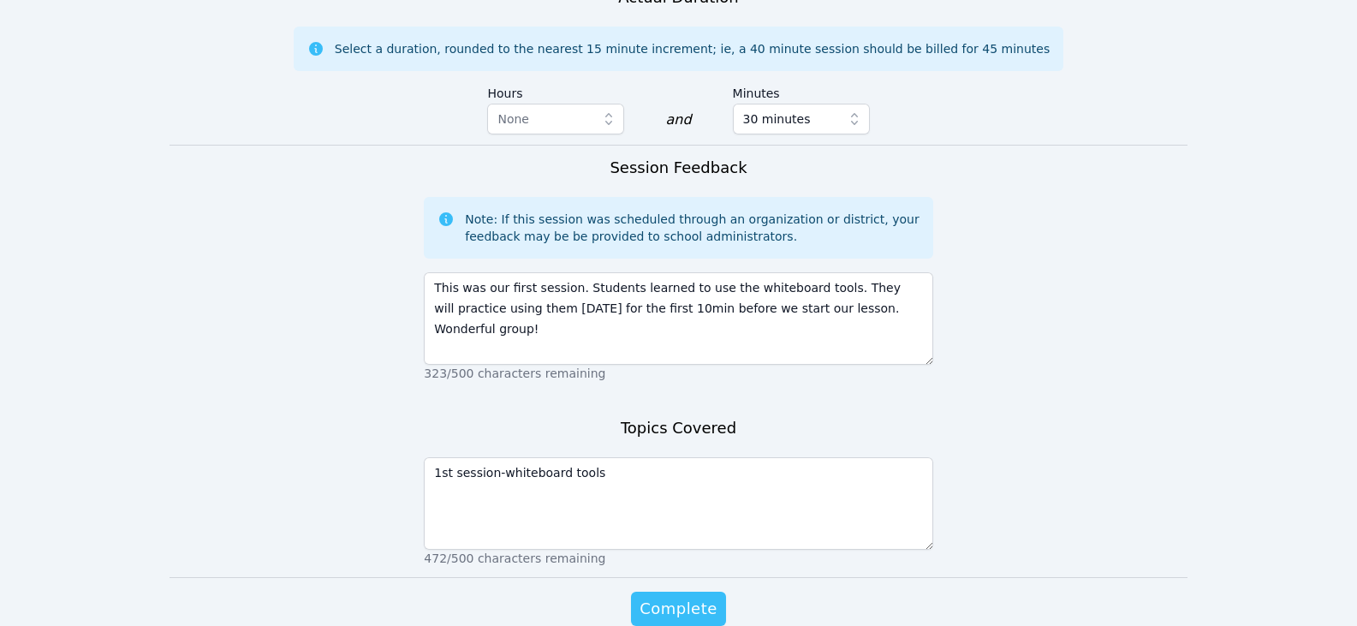
click at [703, 597] on span "Complete" at bounding box center [677, 609] width 77 height 24
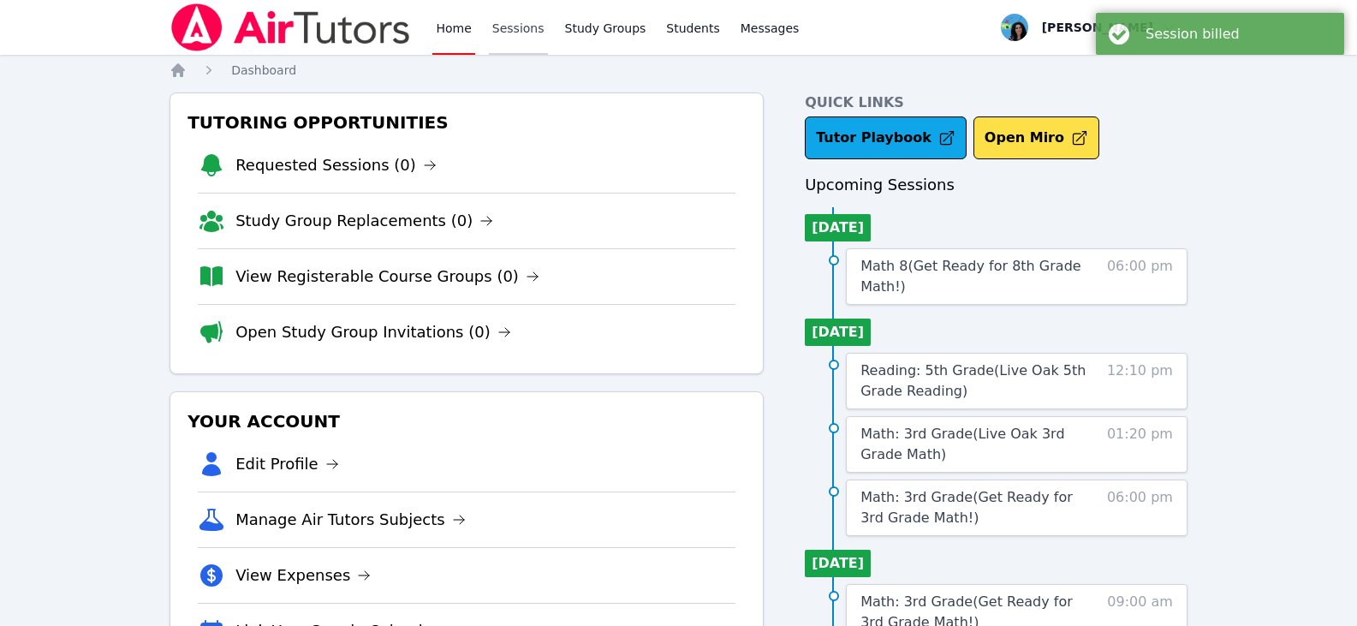
click at [525, 27] on link "Sessions" at bounding box center [518, 27] width 59 height 55
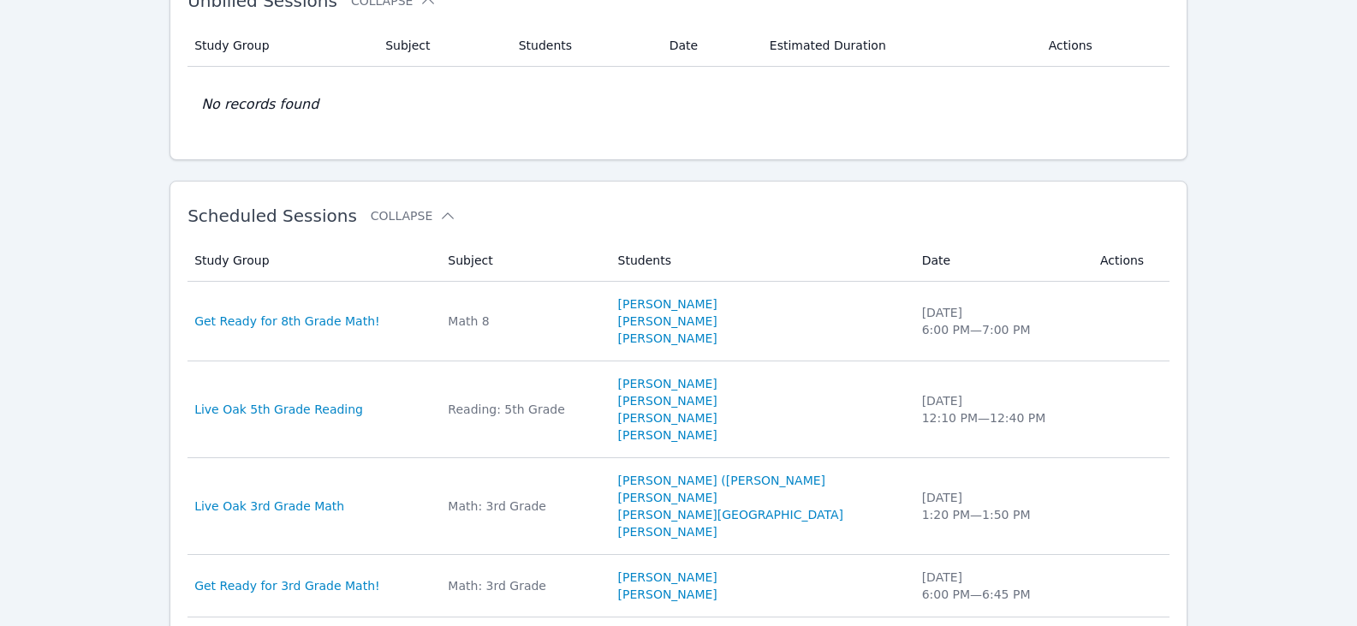
scroll to position [342, 0]
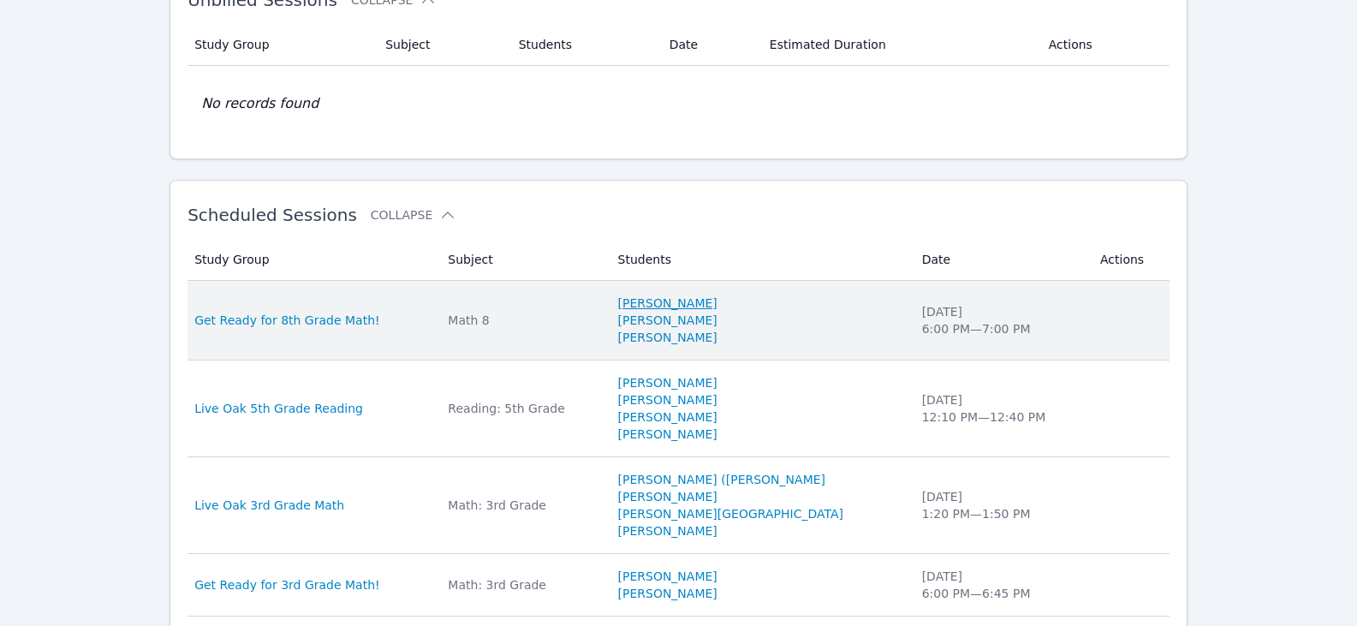
click at [710, 301] on link "Zoey Cherry" at bounding box center [667, 302] width 99 height 17
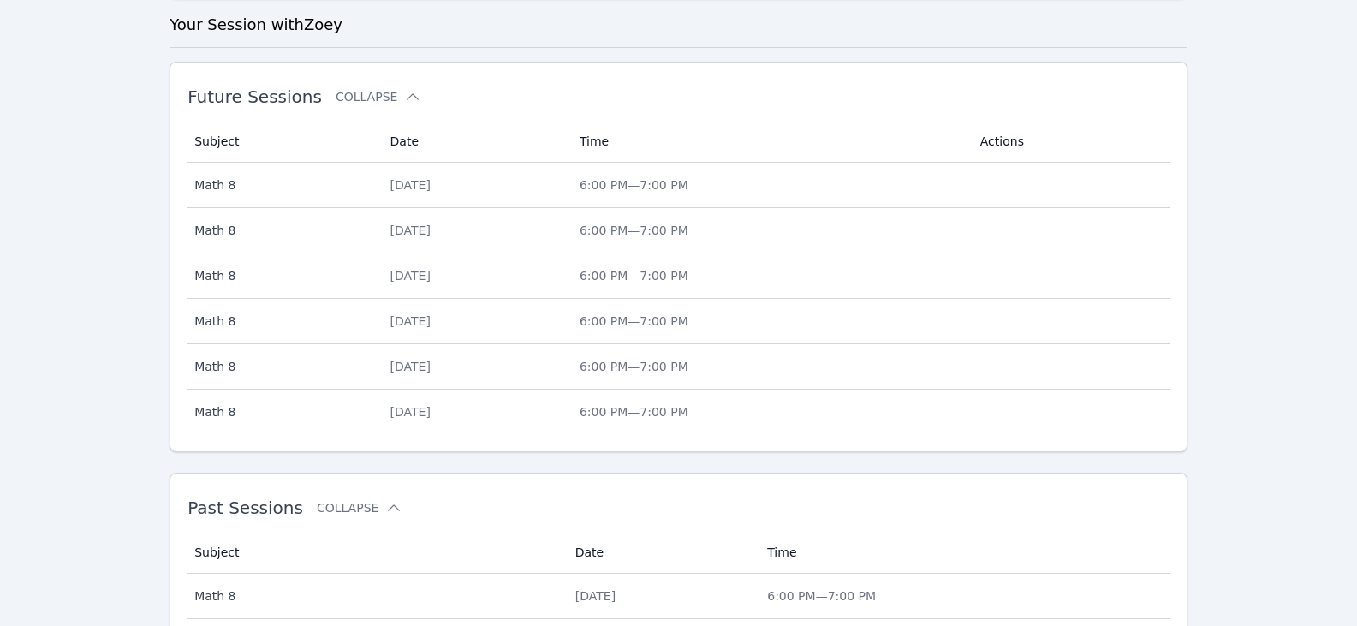
scroll to position [599, 0]
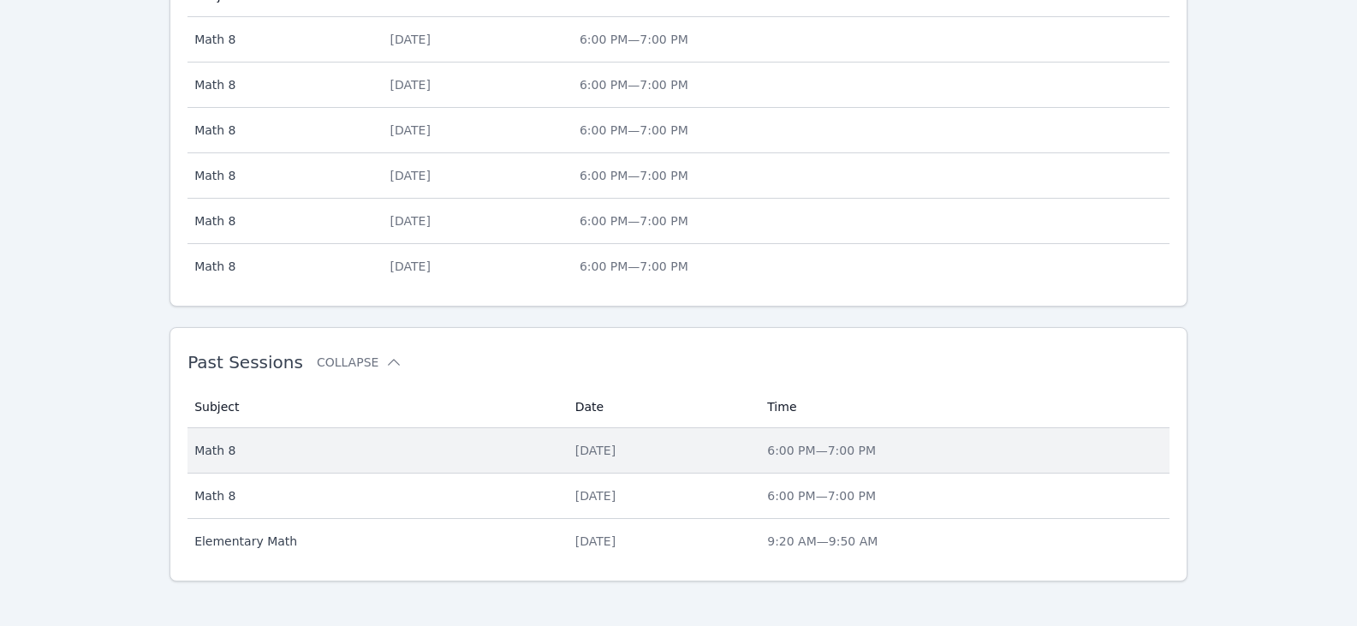
click at [575, 451] on div "Wed Aug 6" at bounding box center [660, 450] width 171 height 17
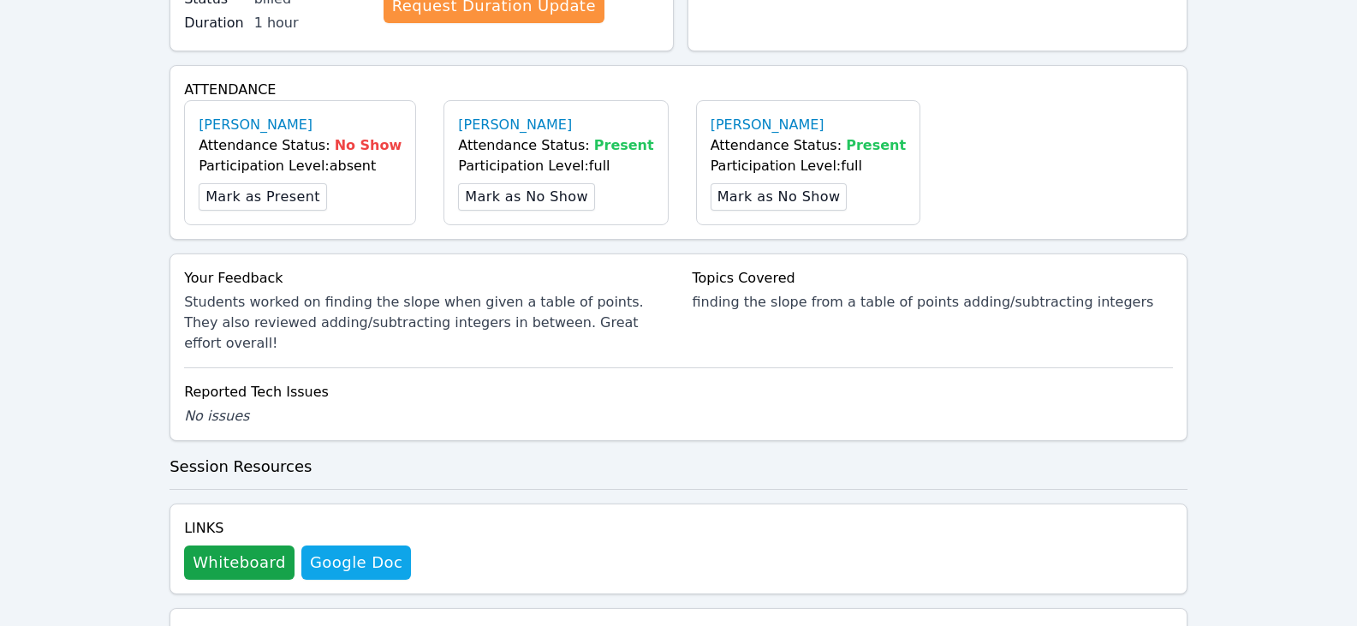
scroll to position [514, 0]
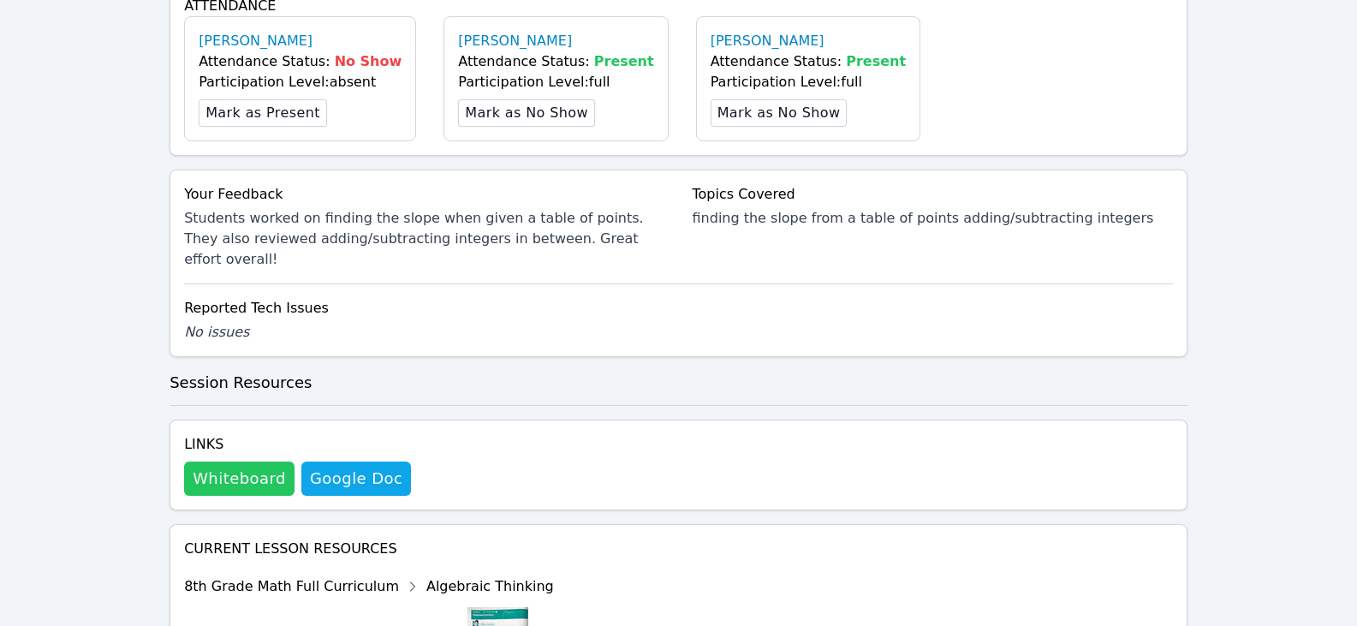
click at [266, 462] on button "Whiteboard" at bounding box center [239, 478] width 110 height 34
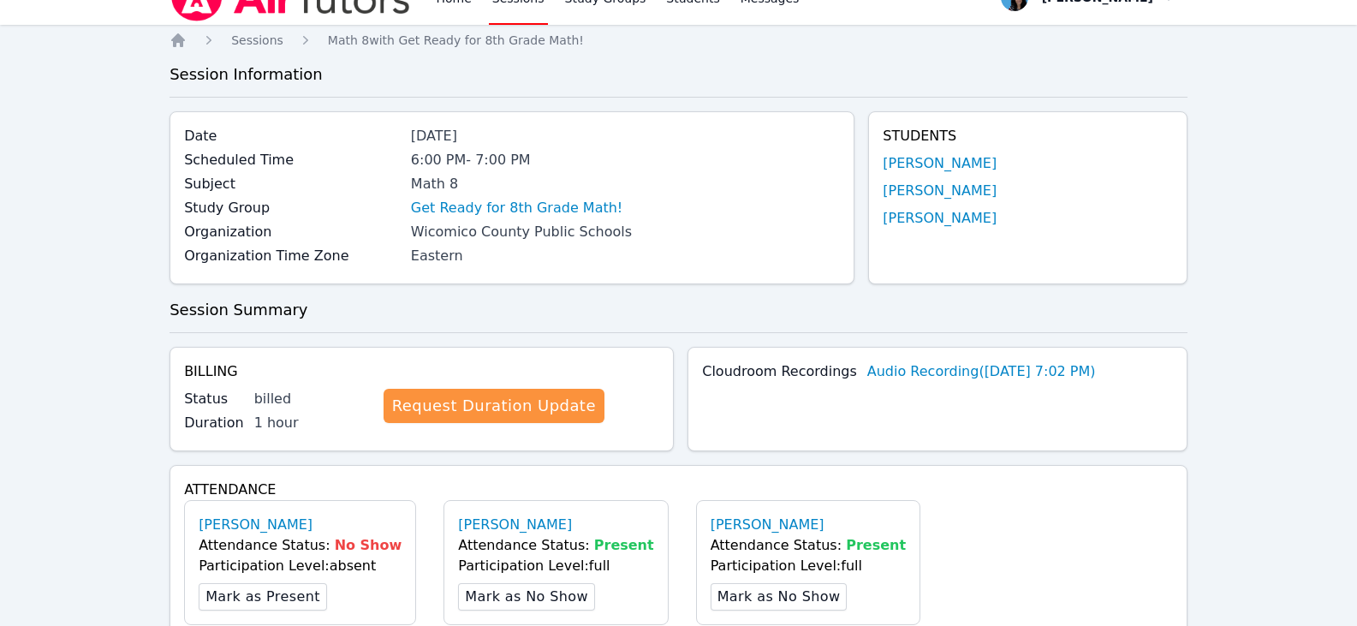
scroll to position [0, 0]
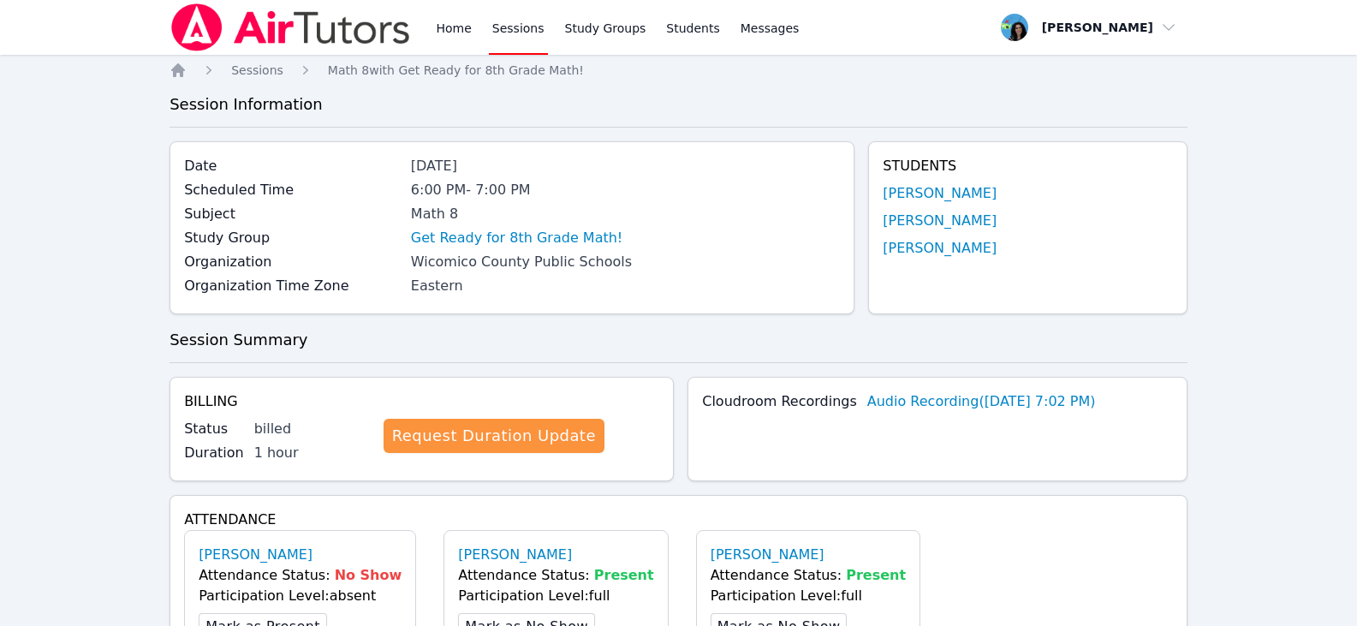
click at [510, 29] on link "Sessions" at bounding box center [518, 27] width 59 height 55
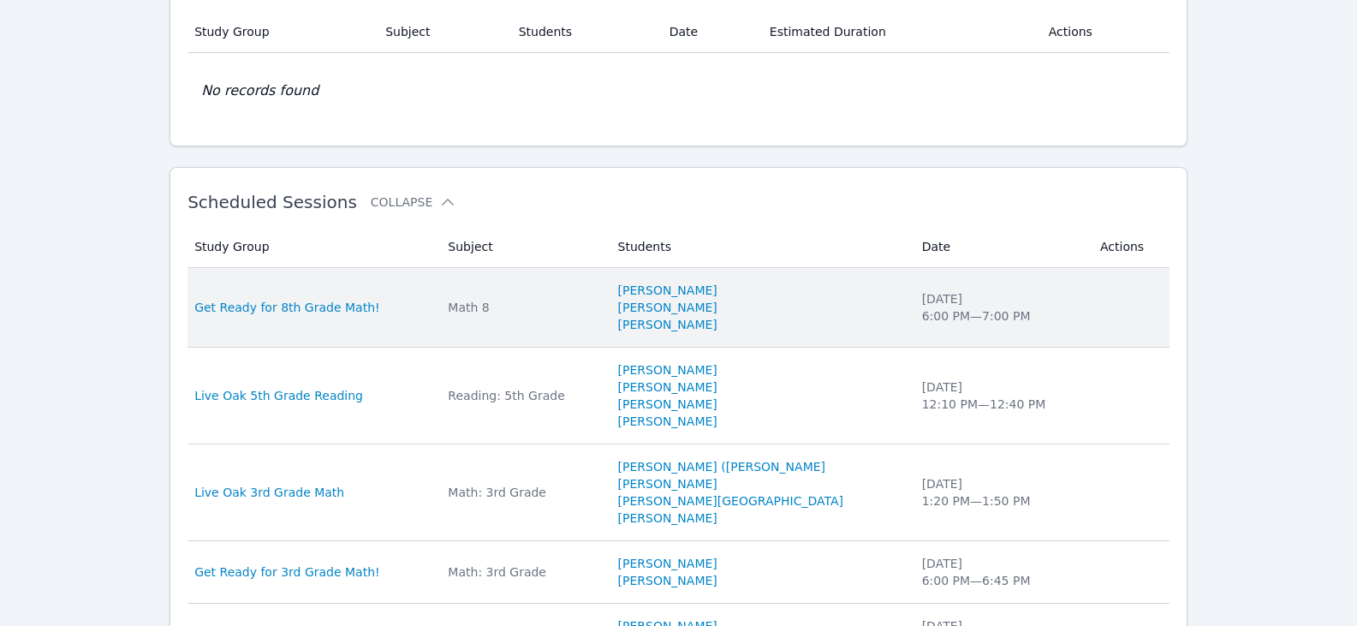
scroll to position [514, 0]
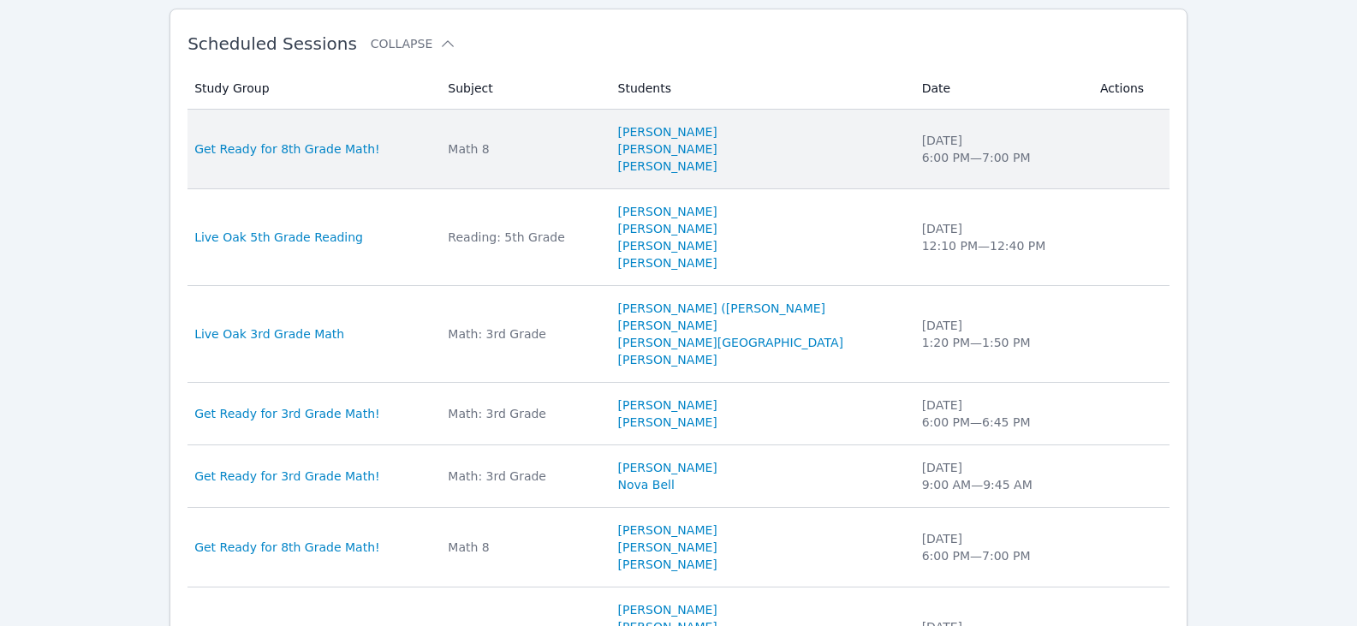
click at [507, 151] on div "Math 8" at bounding box center [522, 148] width 149 height 17
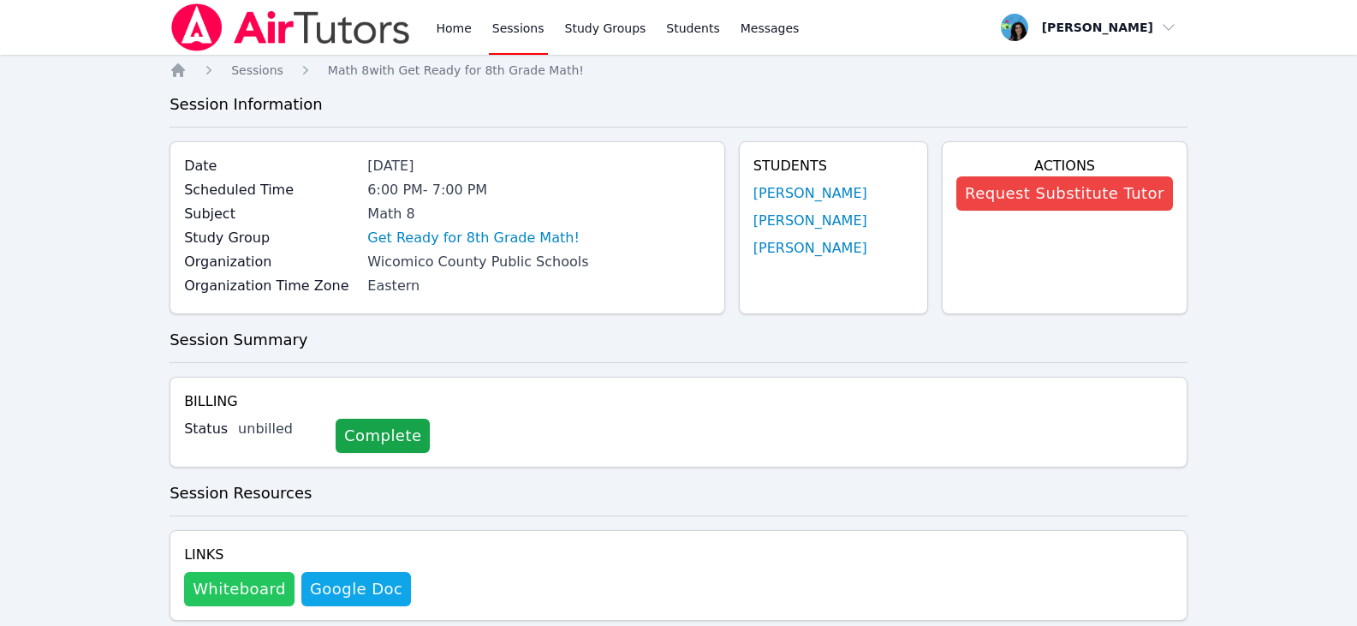
click at [250, 583] on button "Whiteboard" at bounding box center [239, 589] width 110 height 34
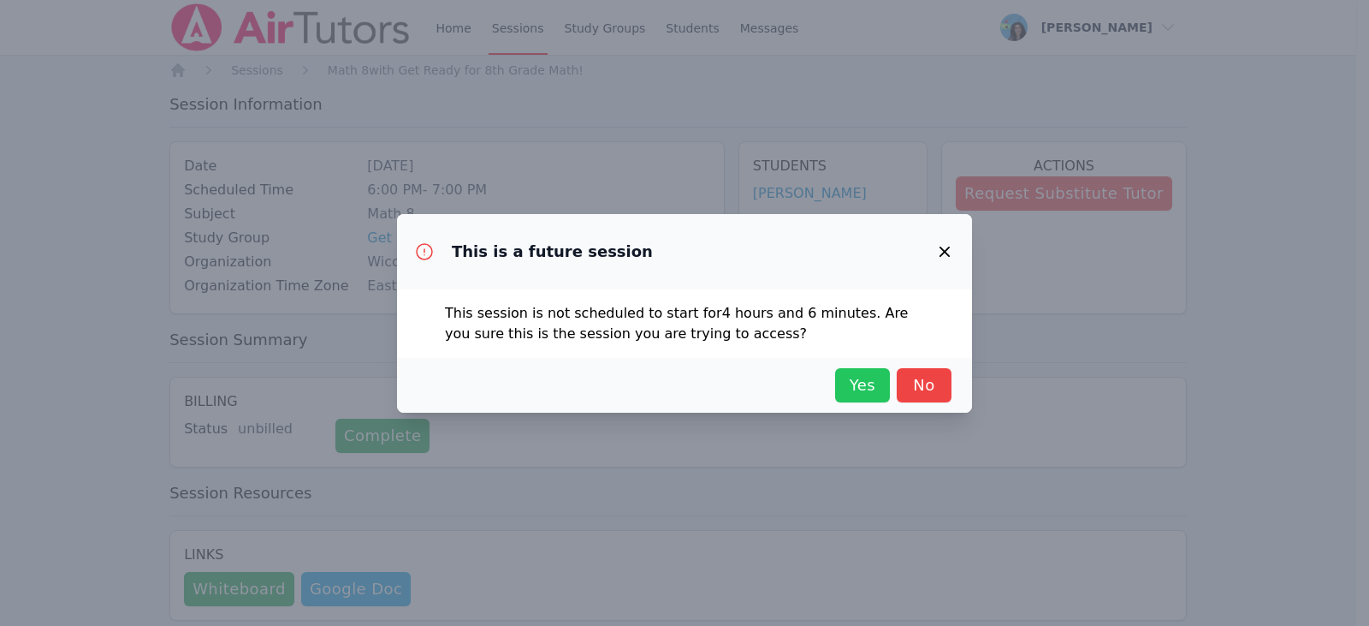
click at [860, 383] on span "Yes" at bounding box center [863, 385] width 38 height 24
